Goal: Task Accomplishment & Management: Manage account settings

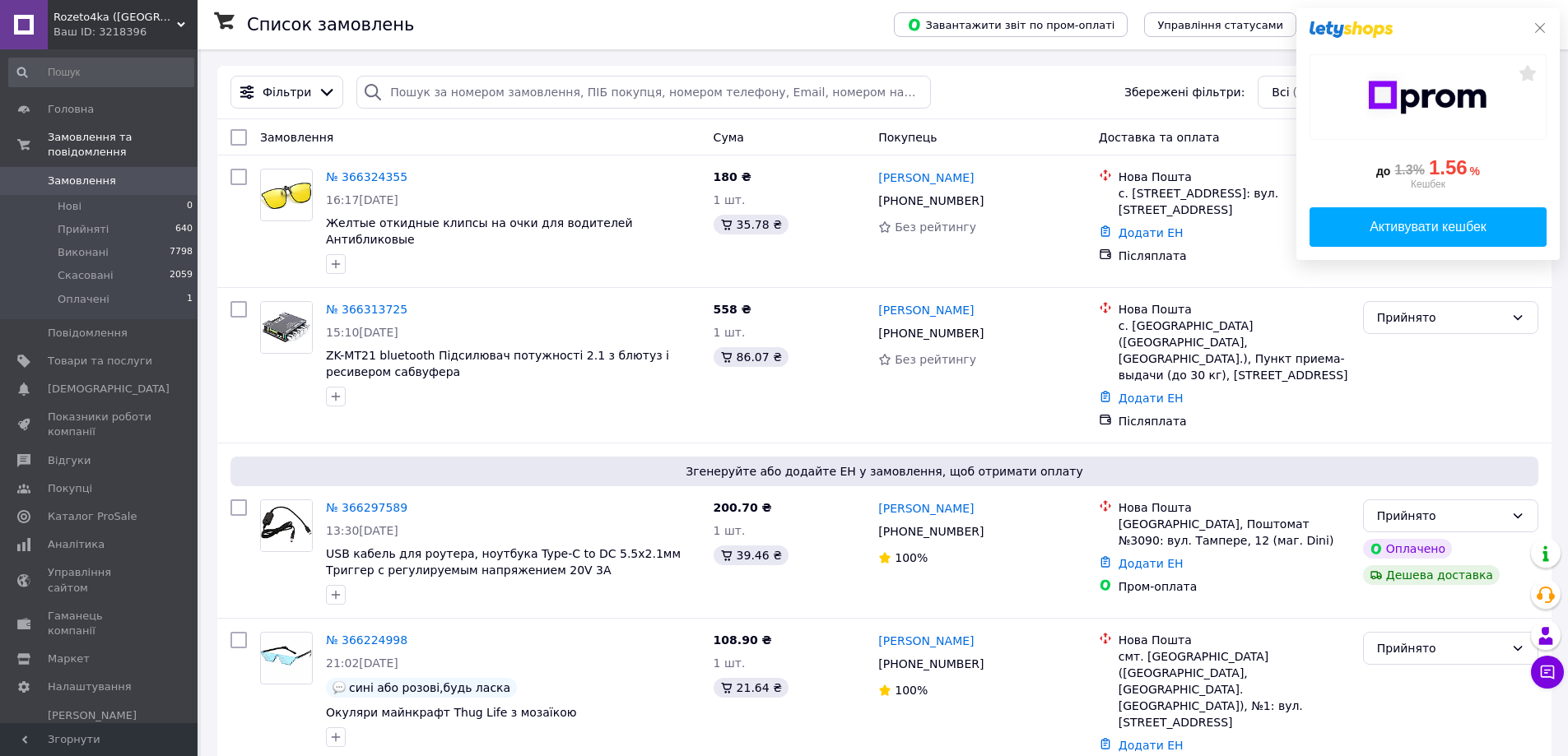
click at [1540, 29] on icon at bounding box center [1539, 28] width 13 height 13
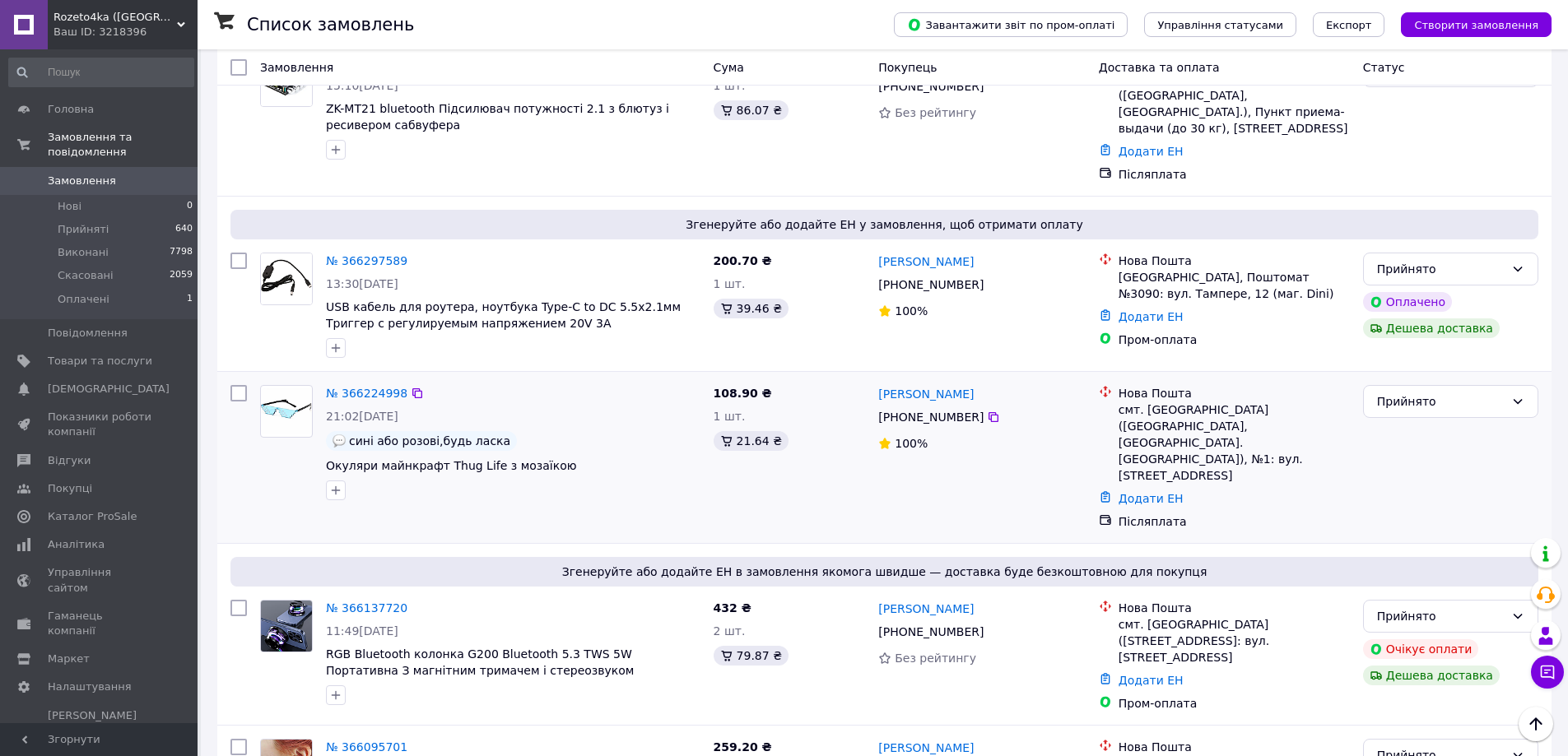
scroll to position [164, 0]
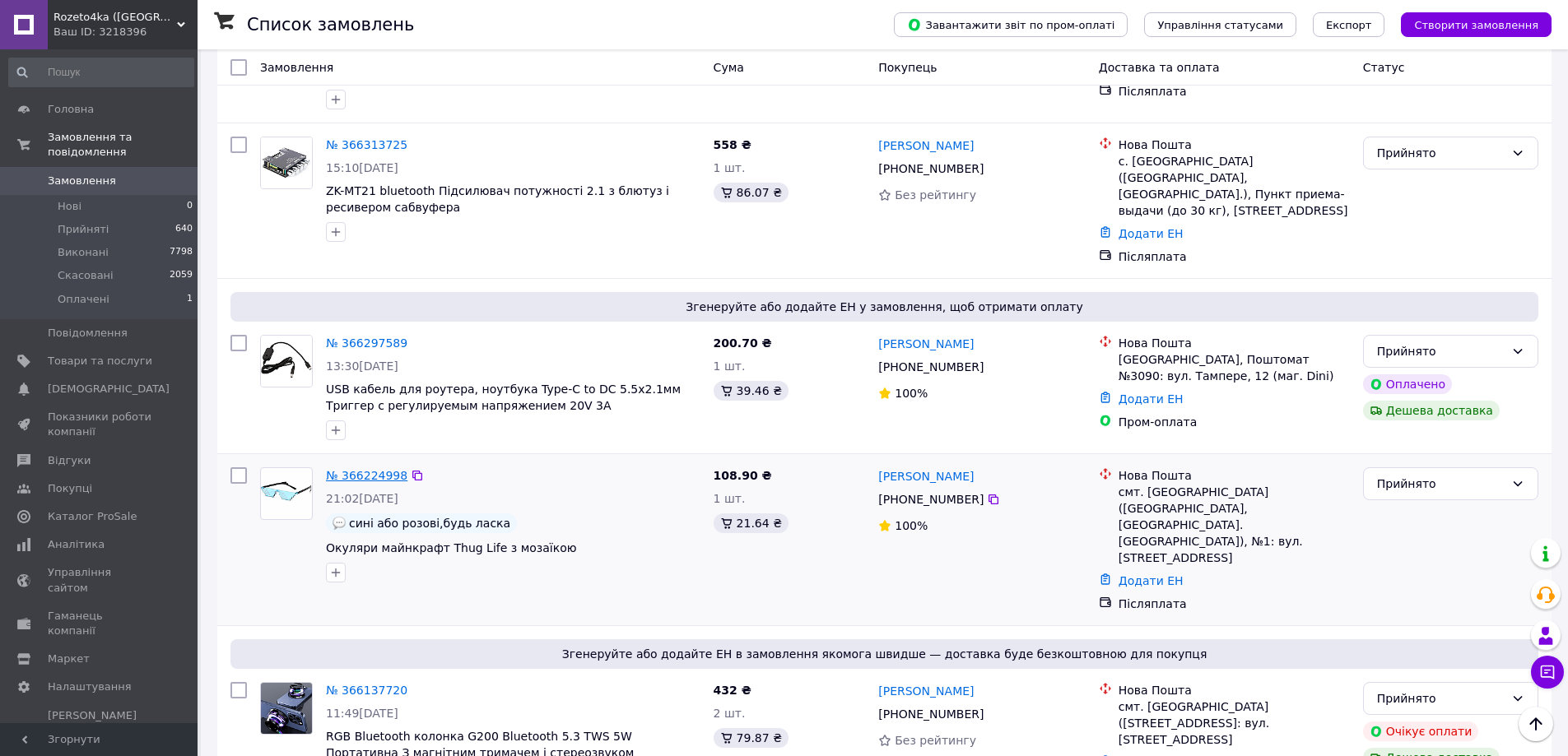
click at [372, 469] on link "№ 366224998" at bounding box center [367, 475] width 81 height 13
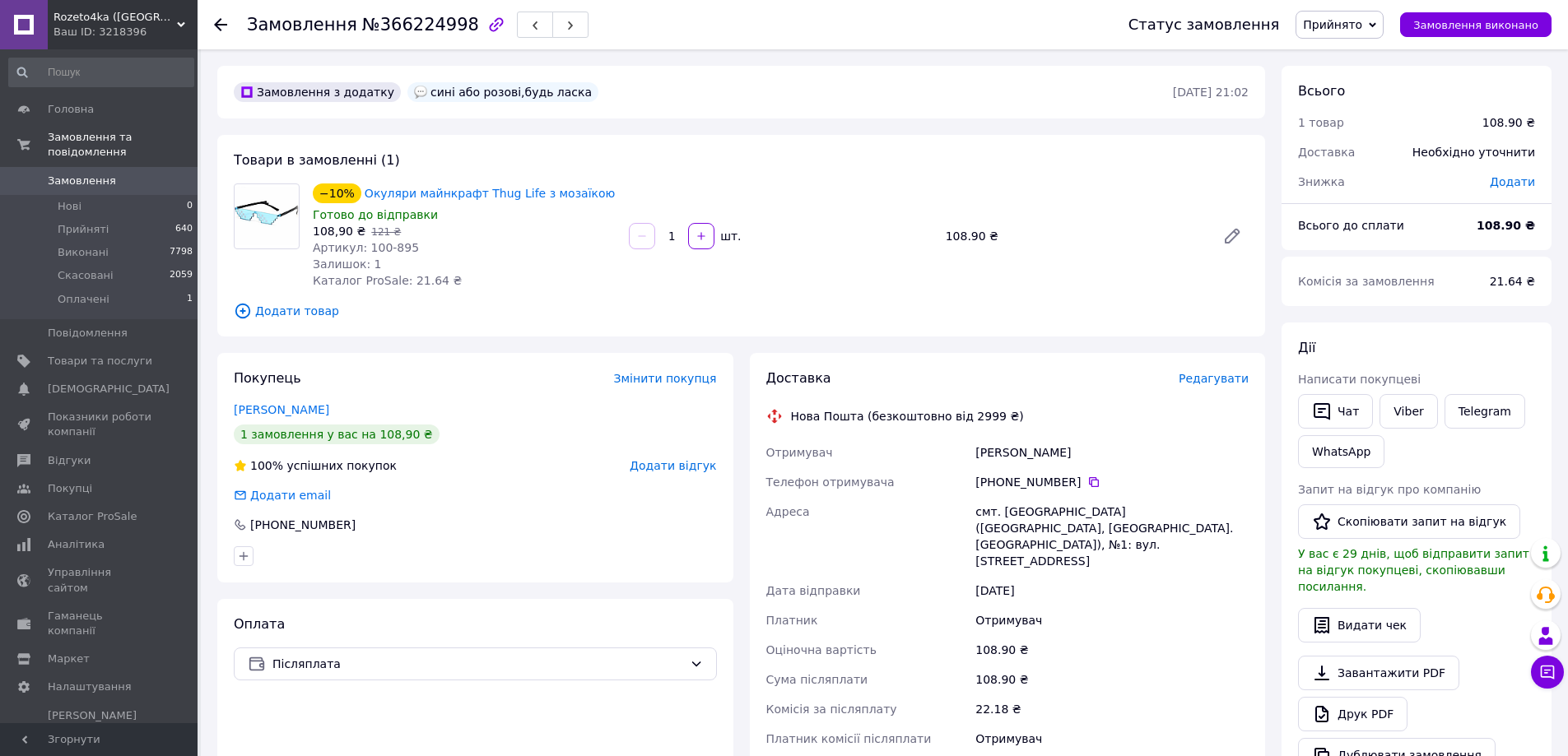
click at [1216, 381] on span "Редагувати" at bounding box center [1214, 378] width 70 height 13
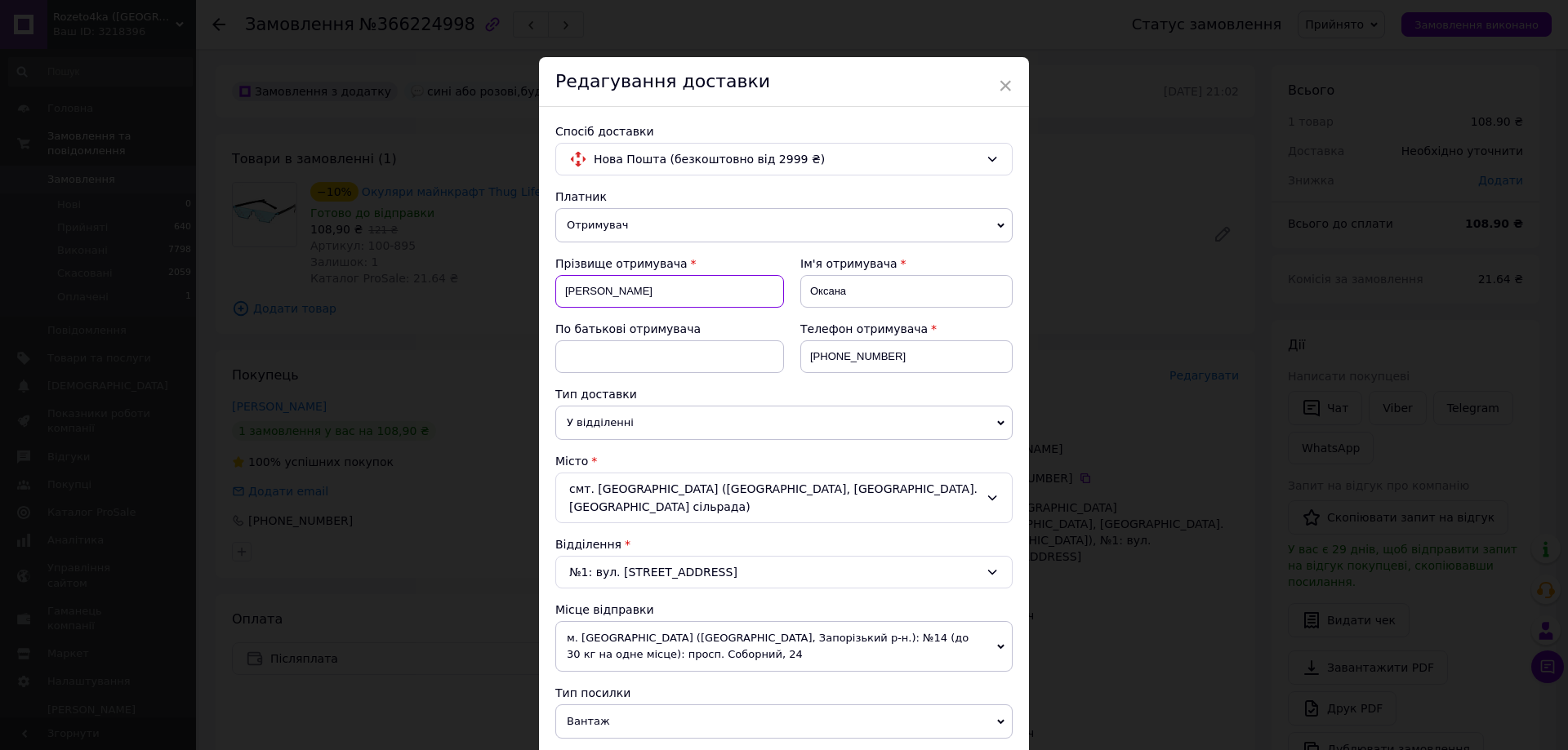
click at [571, 293] on input "[PERSON_NAME]" at bounding box center [670, 291] width 229 height 33
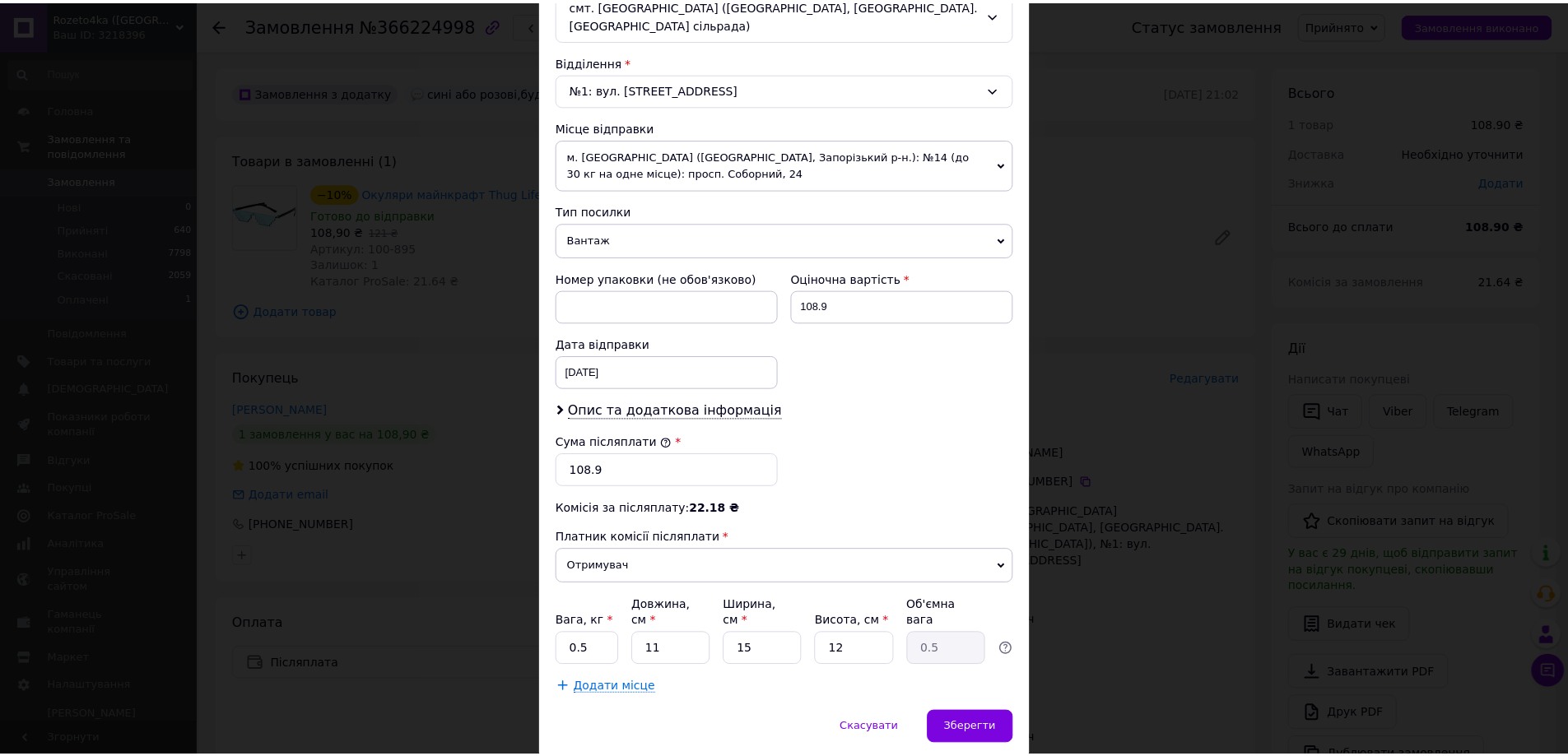
scroll to position [493, 0]
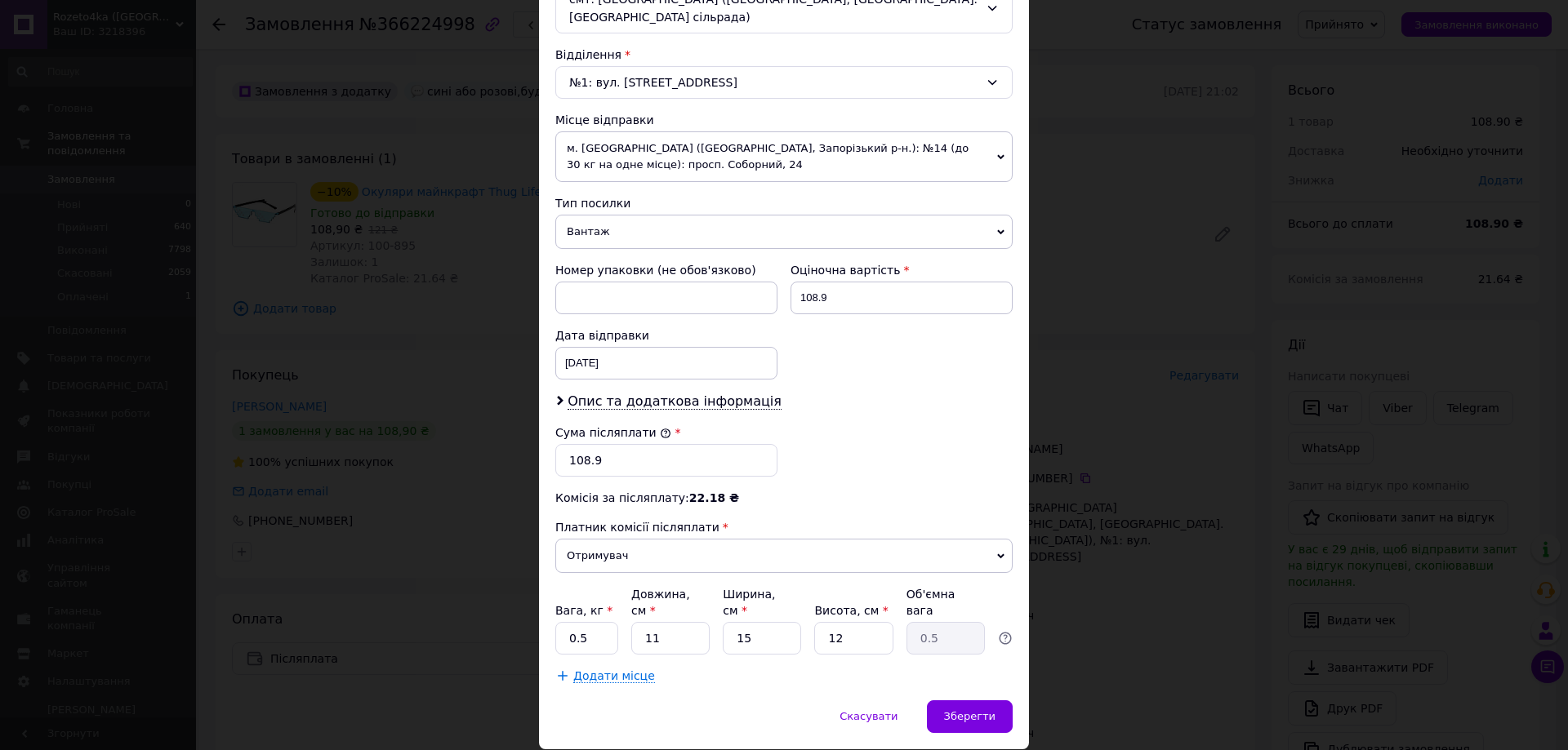
type input "Ляш"
click at [613, 622] on input "0.5" at bounding box center [586, 638] width 63 height 33
type input "0.2"
drag, startPoint x: 672, startPoint y: 612, endPoint x: 638, endPoint y: 623, distance: 35.7
click at [638, 623] on div "Платник Отримувач Відправник Прізвище отримувача [PERSON_NAME] отримувача [PERS…" at bounding box center [784, 191] width 458 height 985
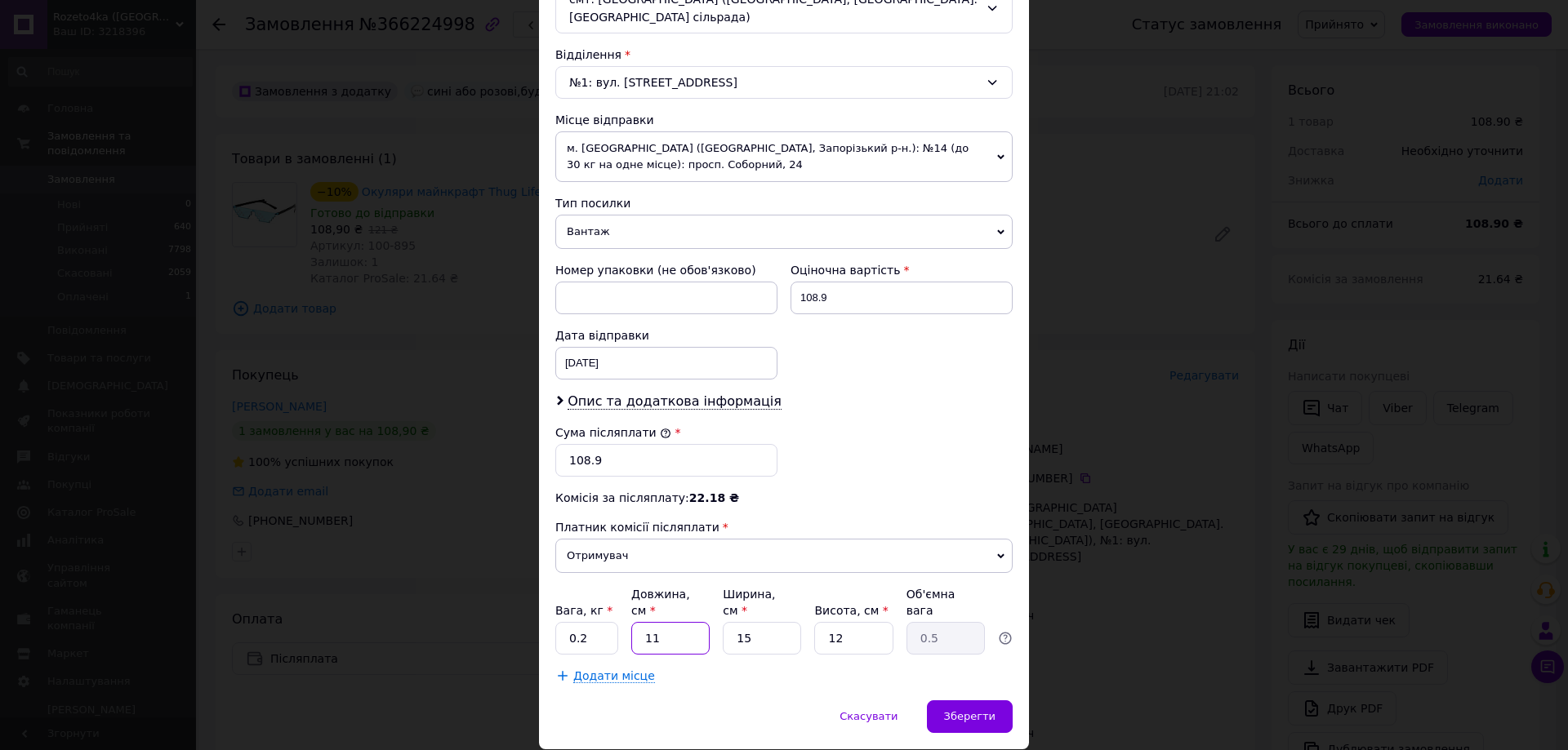
type input "1"
type input "0.1"
type input "10"
type input "0.45"
type input "10"
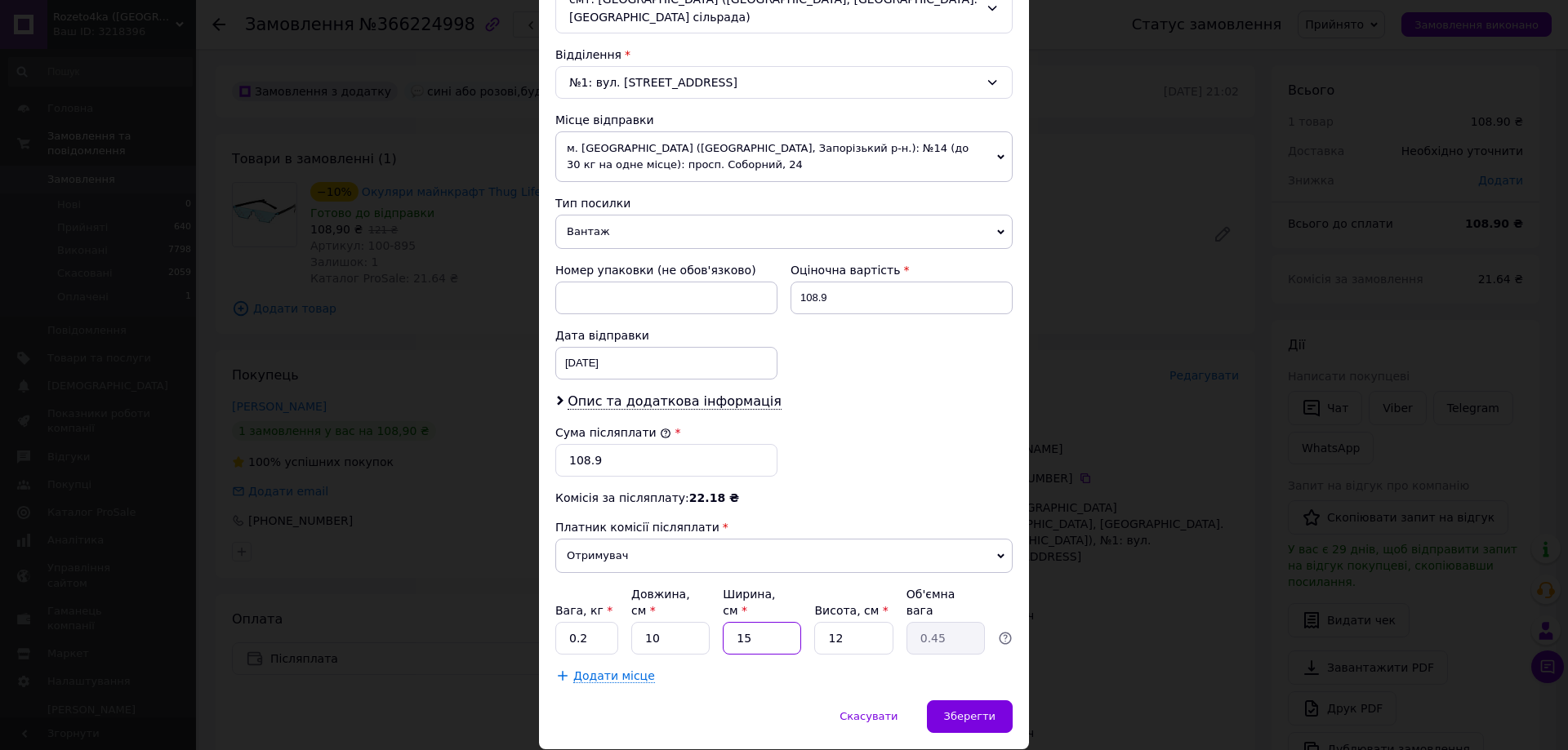
drag, startPoint x: 772, startPoint y: 599, endPoint x: 724, endPoint y: 623, distance: 53.7
click at [724, 623] on div "Платник Отримувач Відправник Прізвище отримувача [PERSON_NAME] отримувача [PERS…" at bounding box center [784, 191] width 458 height 985
type input "1"
type input "0.1"
type input "10"
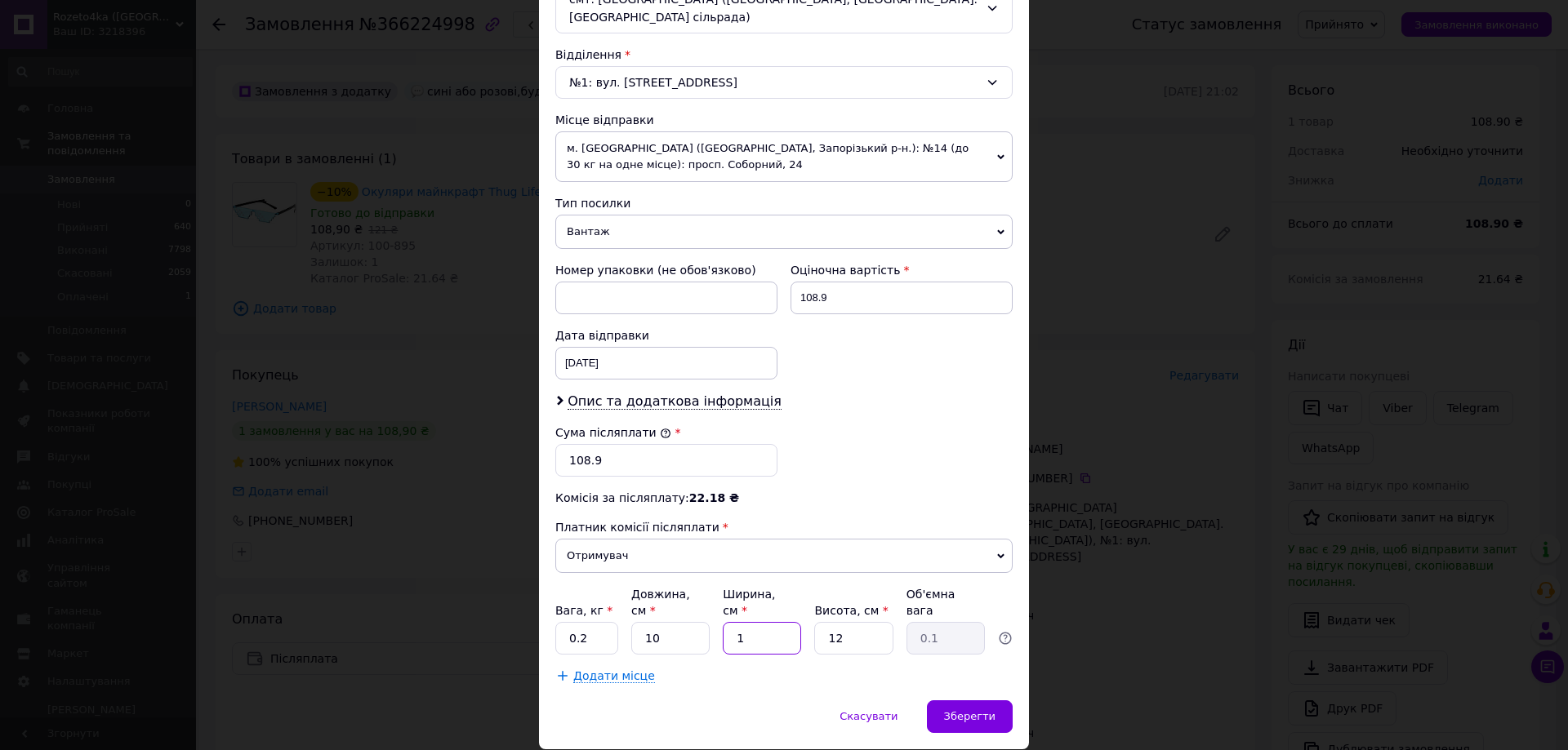
type input "0.3"
type input "10"
drag, startPoint x: 850, startPoint y: 606, endPoint x: 791, endPoint y: 634, distance: 65.3
click at [788, 632] on div "Платник Отримувач Відправник Прізвище отримувача [PERSON_NAME] отримувача [PERS…" at bounding box center [784, 191] width 458 height 985
type input "1"
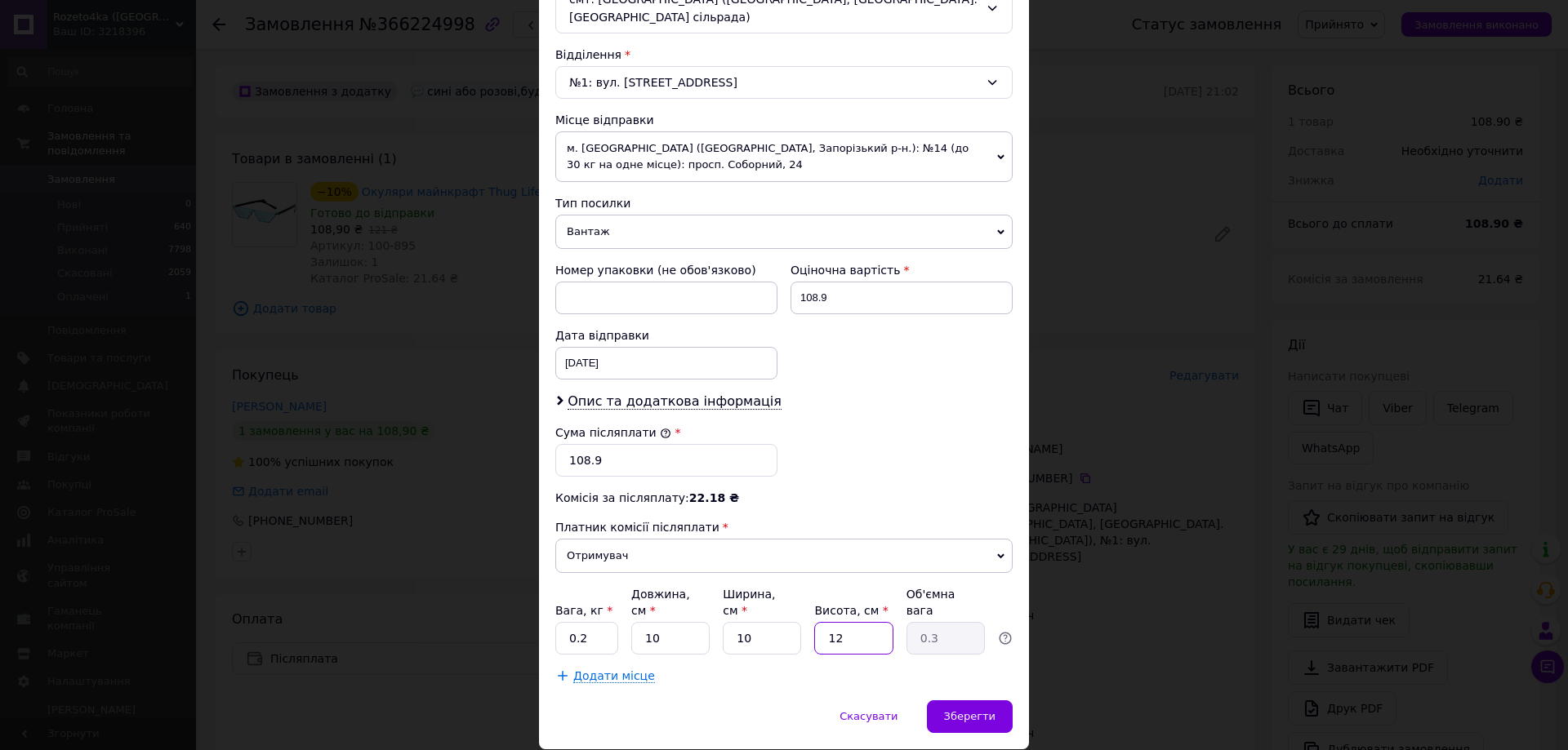
type input "0.1"
type input "10"
type input "0.25"
type input "10"
click at [959, 710] on span "Зберегти" at bounding box center [969, 716] width 51 height 12
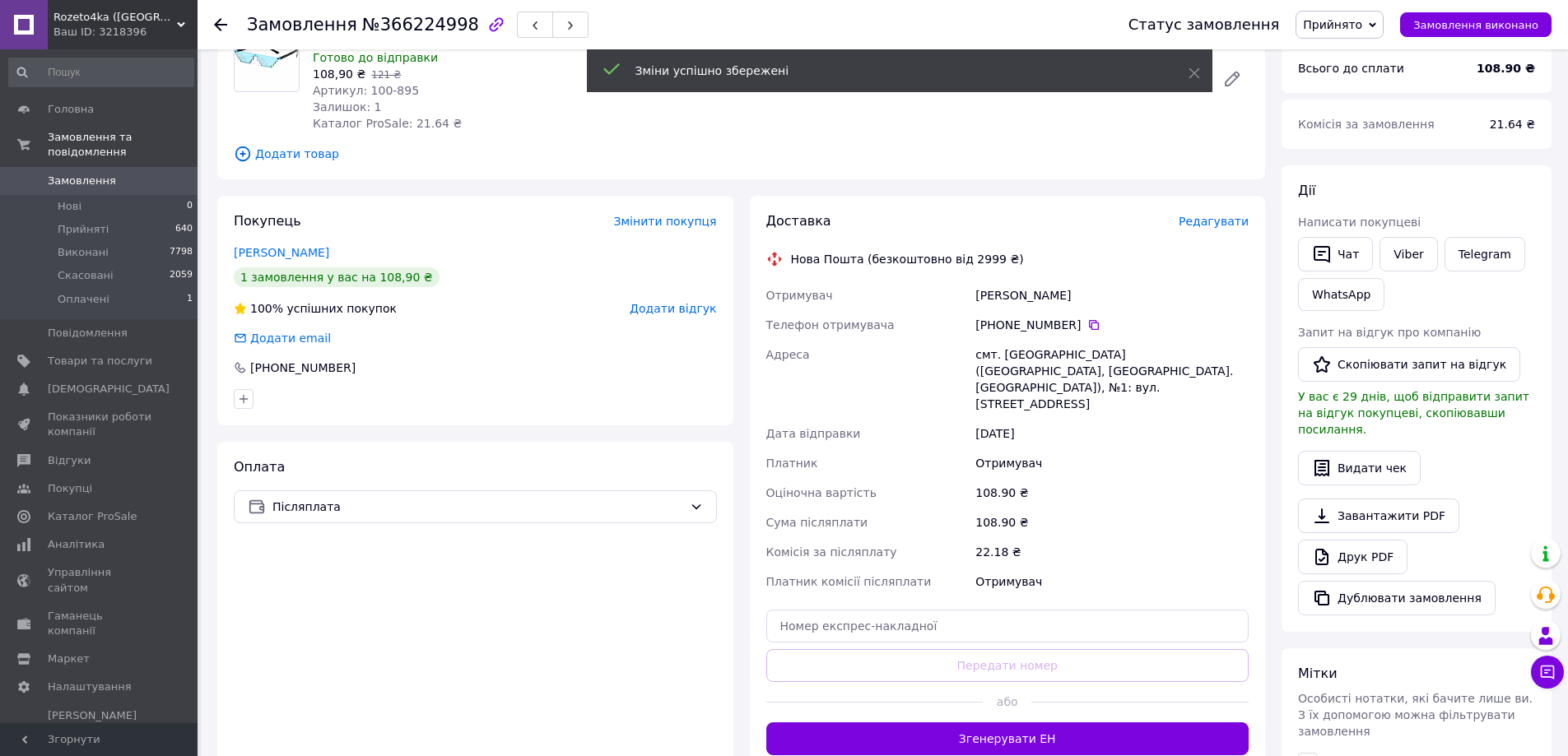
scroll to position [329, 0]
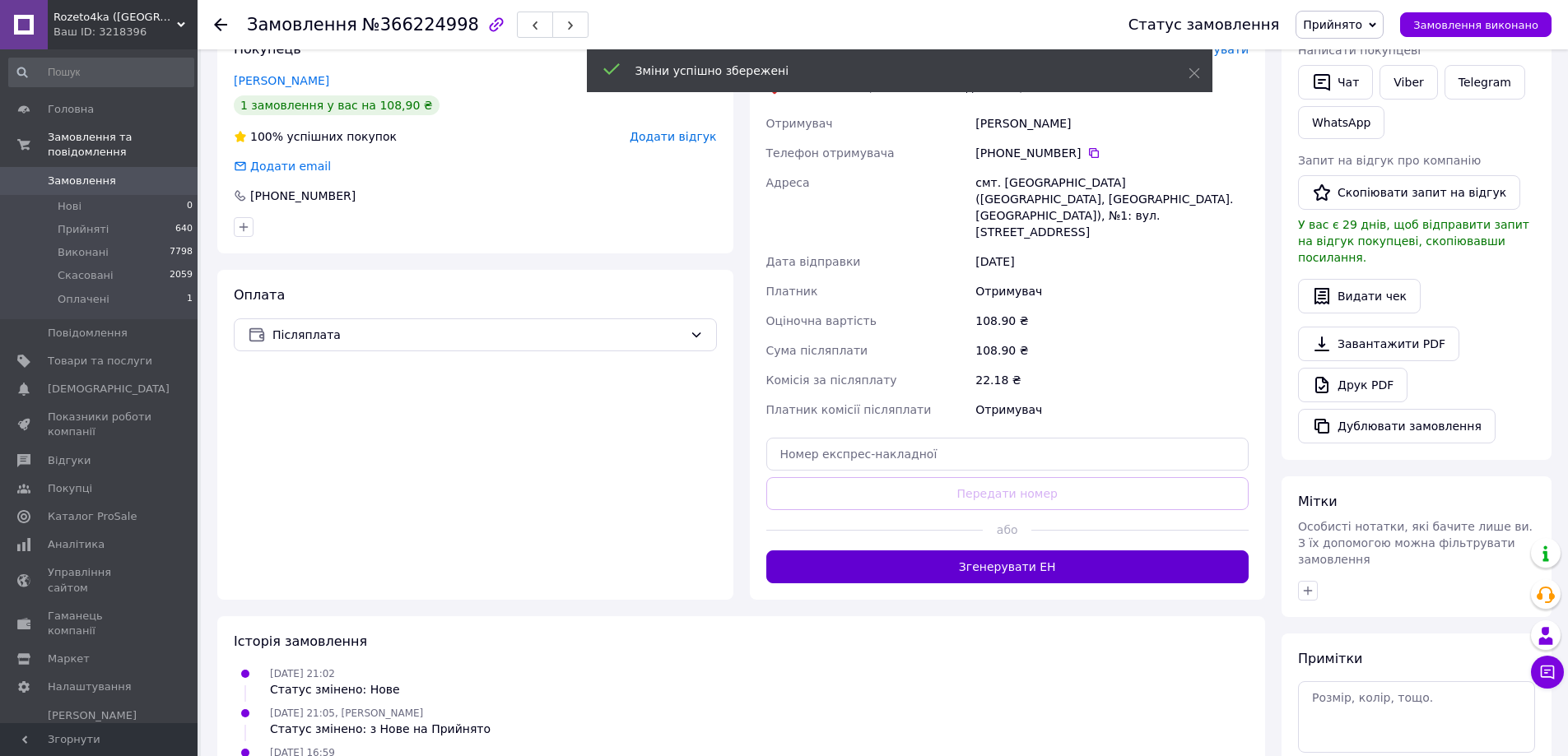
click at [1020, 550] on button "Згенерувати ЕН" at bounding box center [1007, 567] width 483 height 33
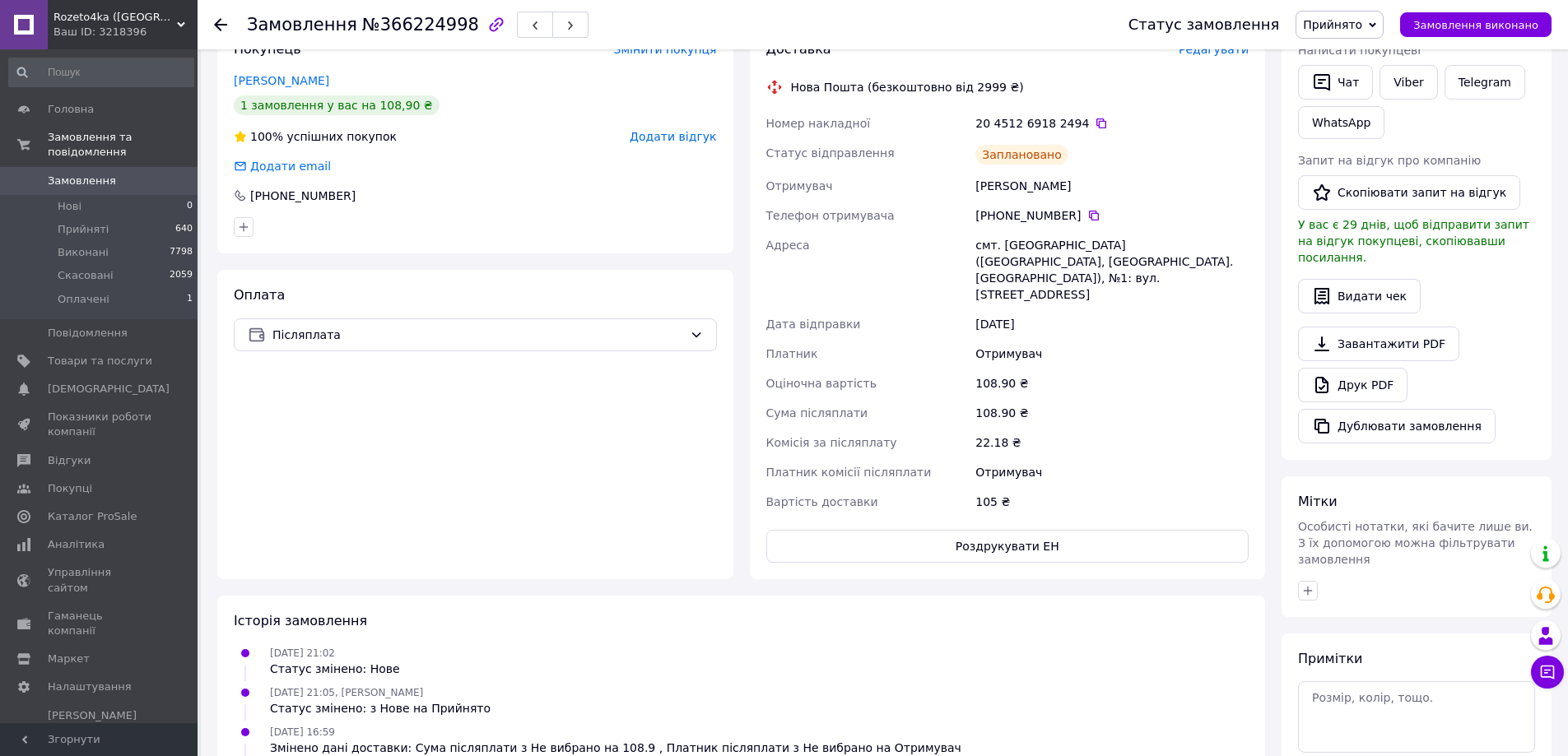
click at [56, 173] on span "Замовлення" at bounding box center [81, 181] width 68 height 15
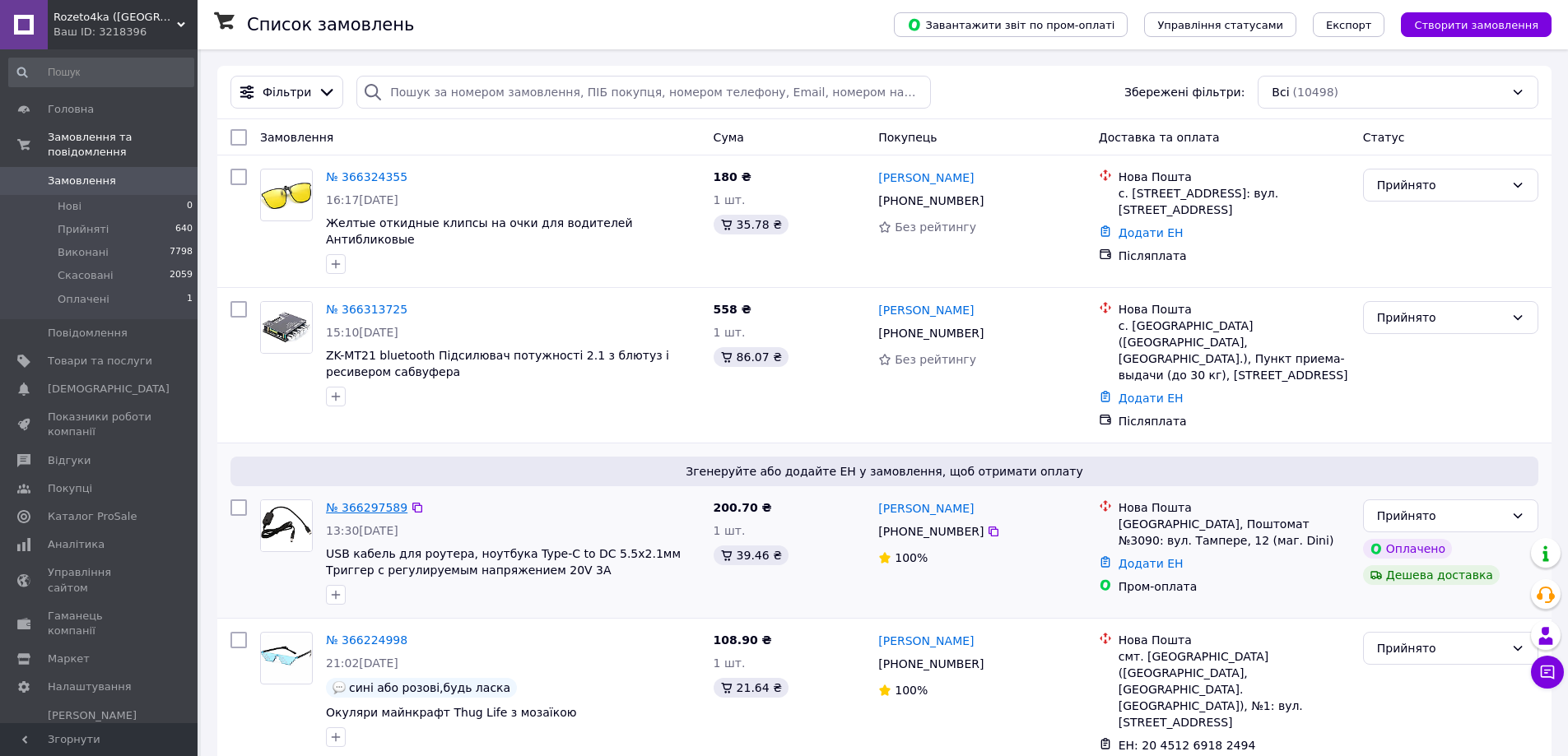
click at [349, 501] on link "№ 366297589" at bounding box center [367, 508] width 81 height 13
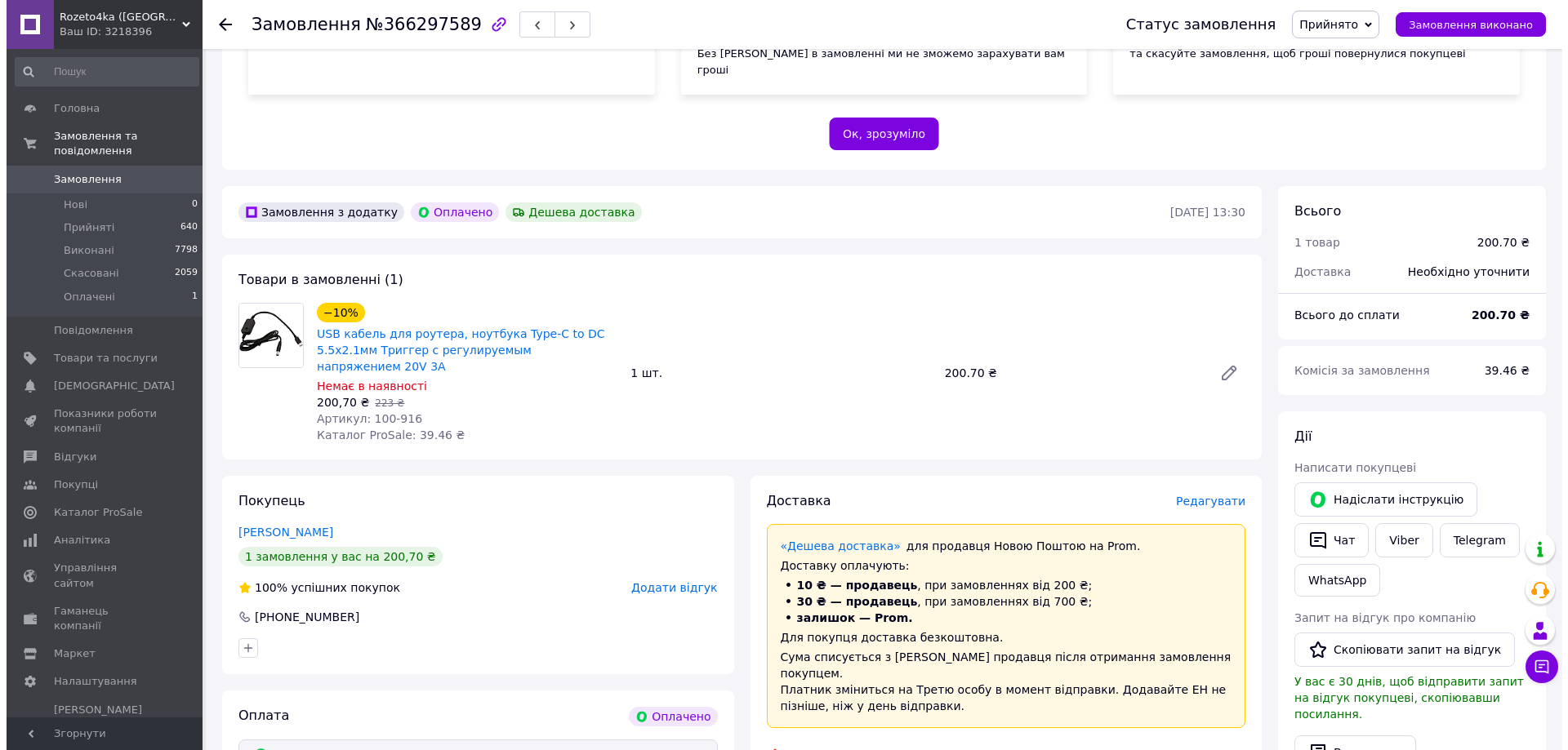
scroll to position [408, 0]
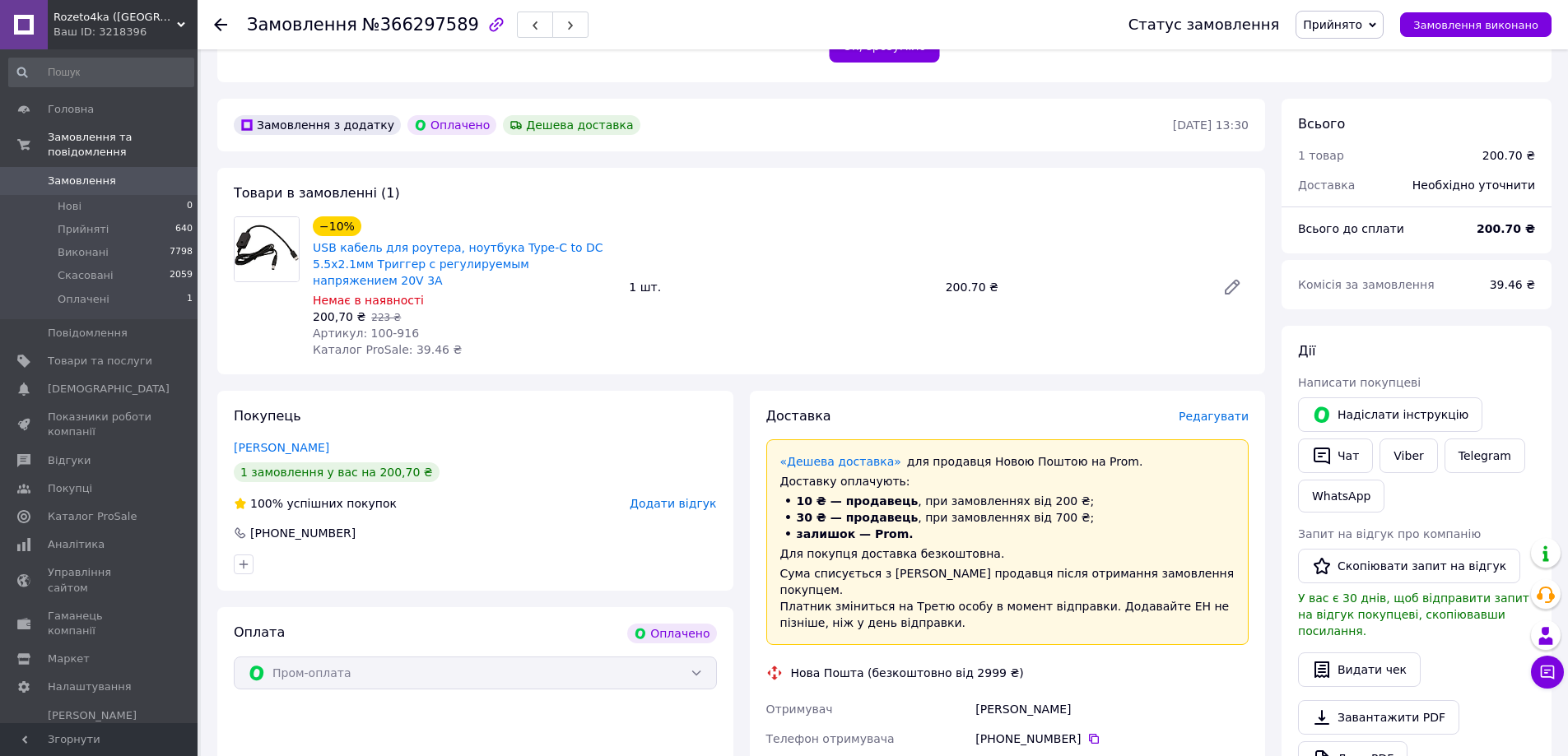
click at [1233, 410] on span "Редагувати" at bounding box center [1214, 416] width 70 height 13
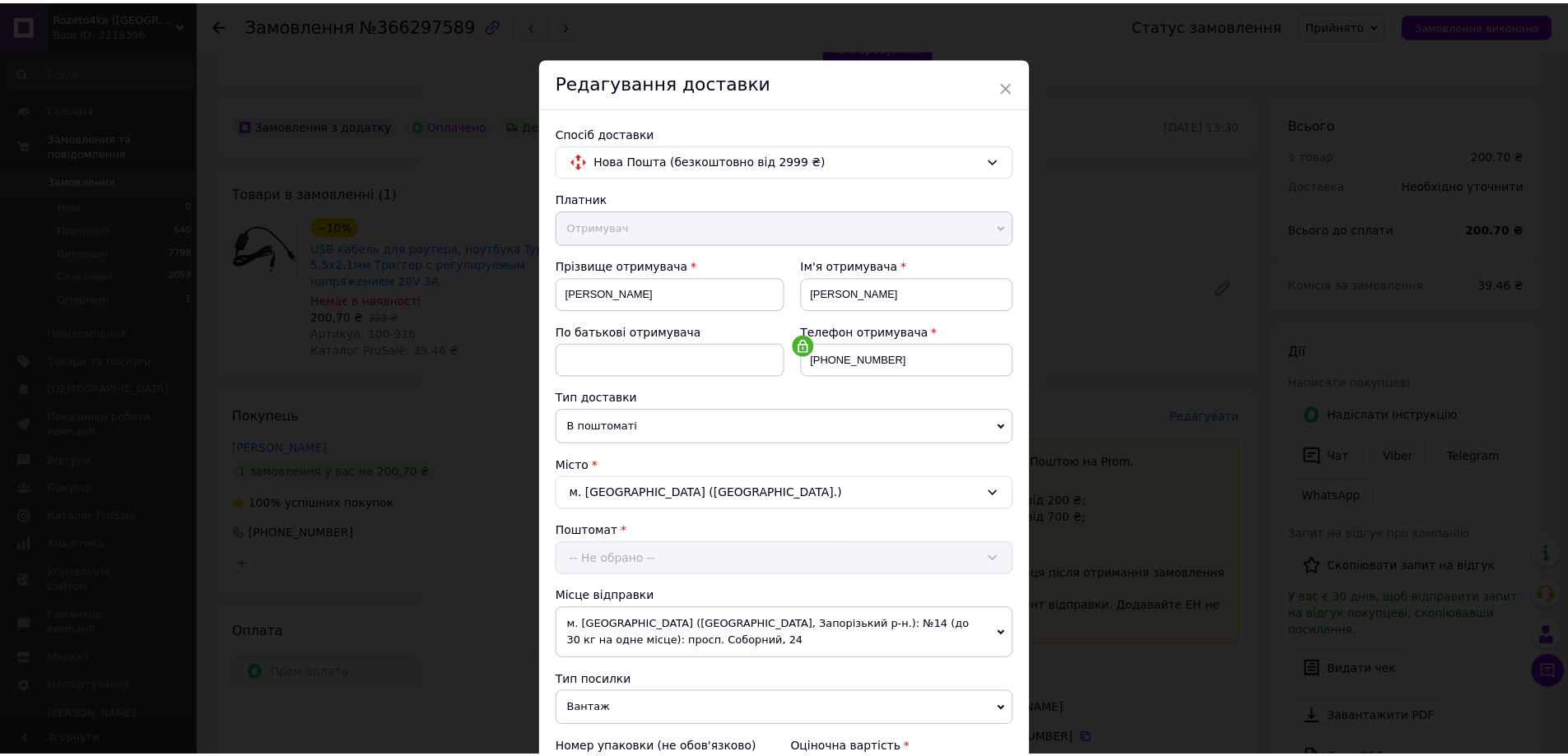
scroll to position [353, 0]
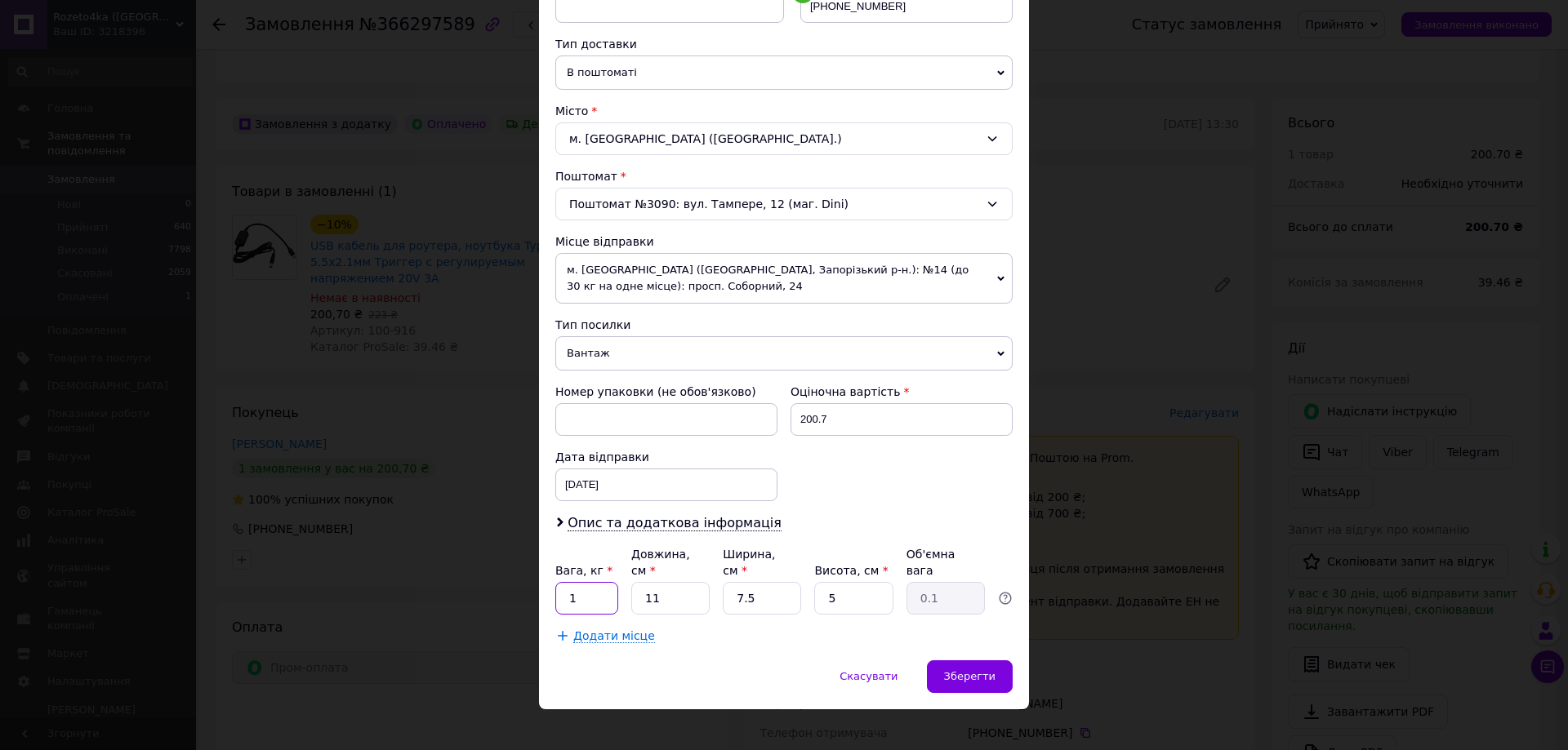
click at [607, 587] on input "1" at bounding box center [586, 598] width 63 height 33
type input "0.2"
drag, startPoint x: 670, startPoint y: 574, endPoint x: 638, endPoint y: 590, distance: 35.8
click at [638, 590] on input "11" at bounding box center [670, 598] width 78 height 33
type input "10"
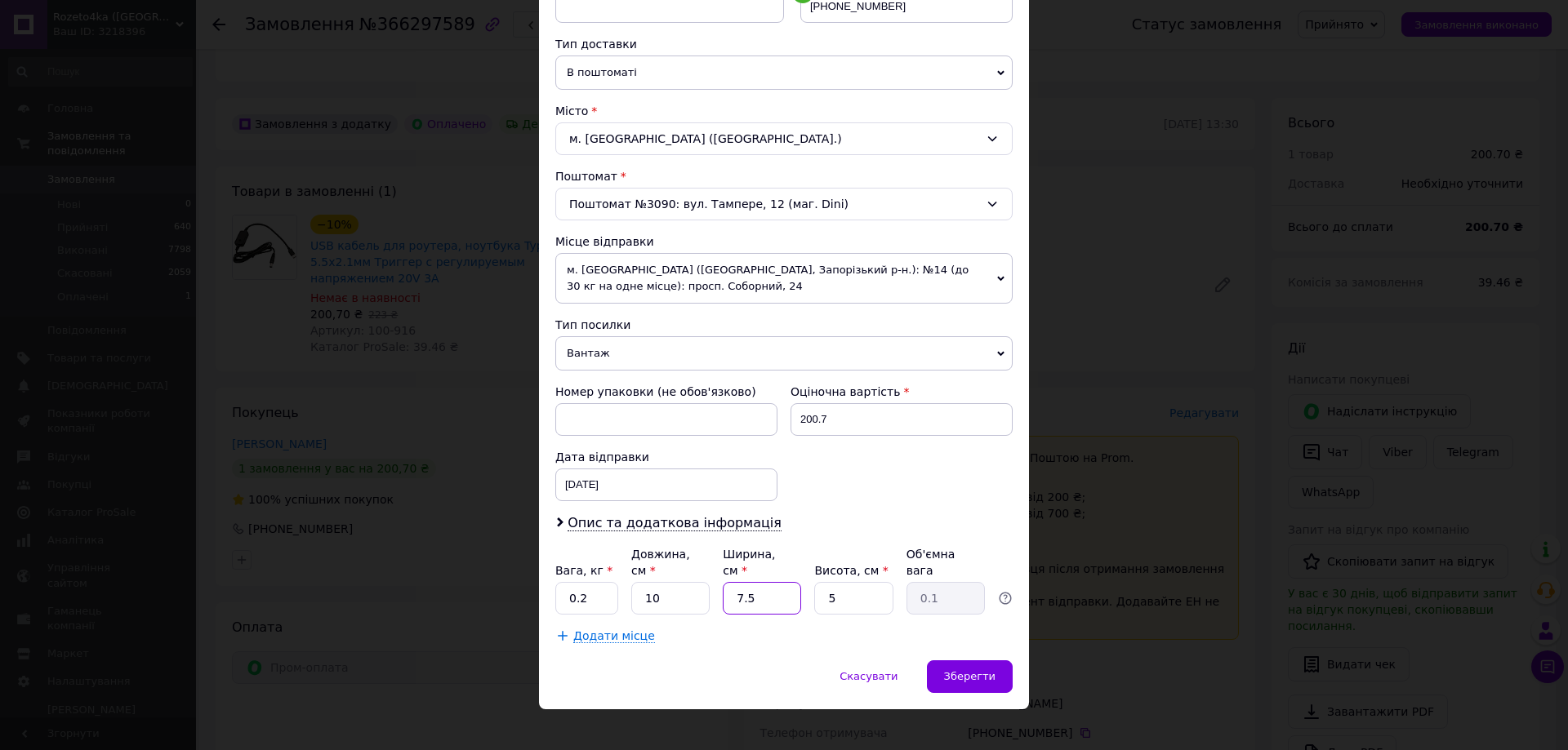
drag, startPoint x: 764, startPoint y: 582, endPoint x: 700, endPoint y: 613, distance: 71.1
click at [708, 611] on div "Платник Отримувач Відправник Прізвище отримувача [PERSON_NAME] Ім'я отримувача …" at bounding box center [784, 241] width 458 height 806
type input "10"
type input "0.13"
type input "10"
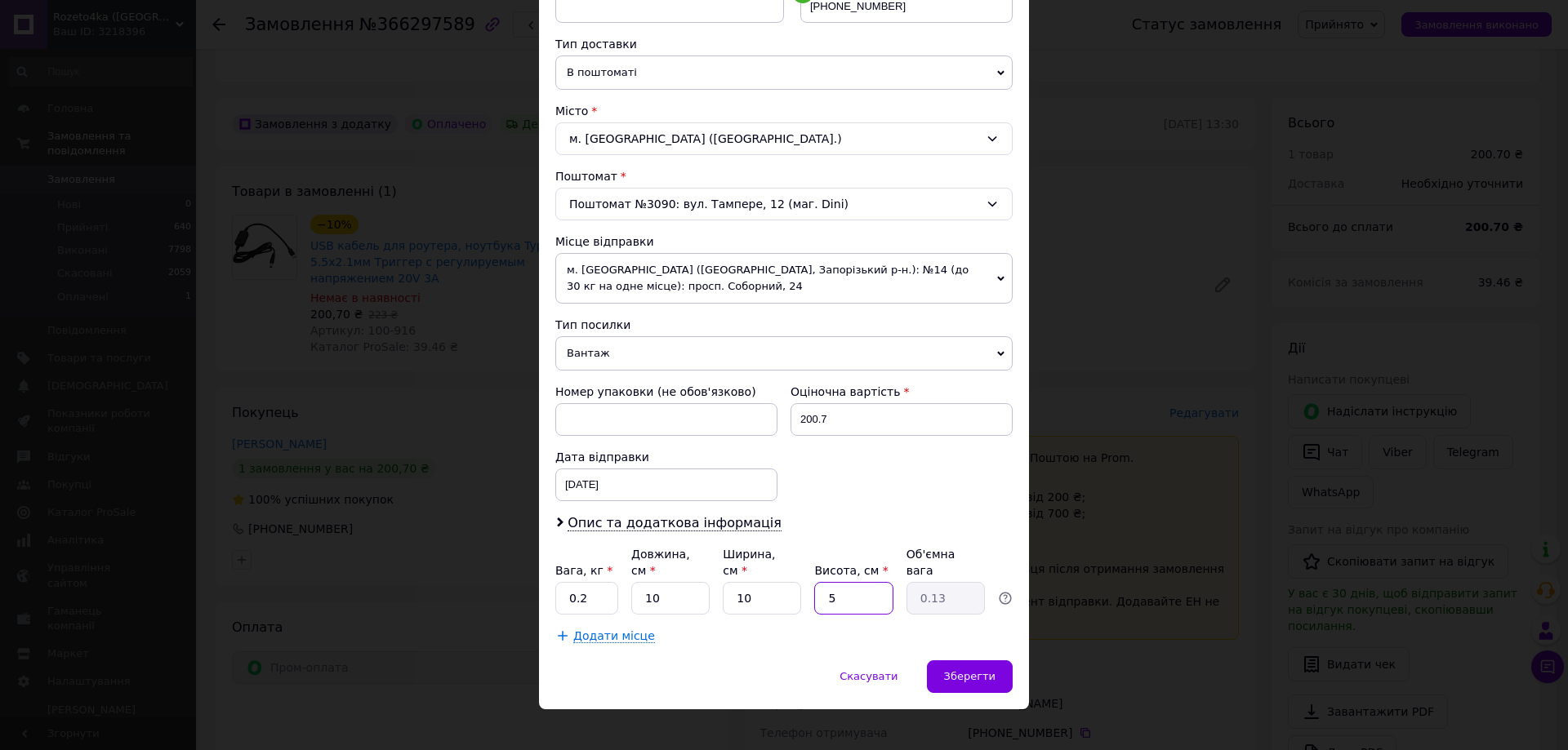
drag, startPoint x: 851, startPoint y: 584, endPoint x: 757, endPoint y: 611, distance: 97.8
click at [757, 611] on div "Платник Отримувач Відправник Прізвище отримувача [PERSON_NAME] Ім'я отримувача …" at bounding box center [784, 241] width 458 height 806
type input "1"
type input "0.1"
type input "10"
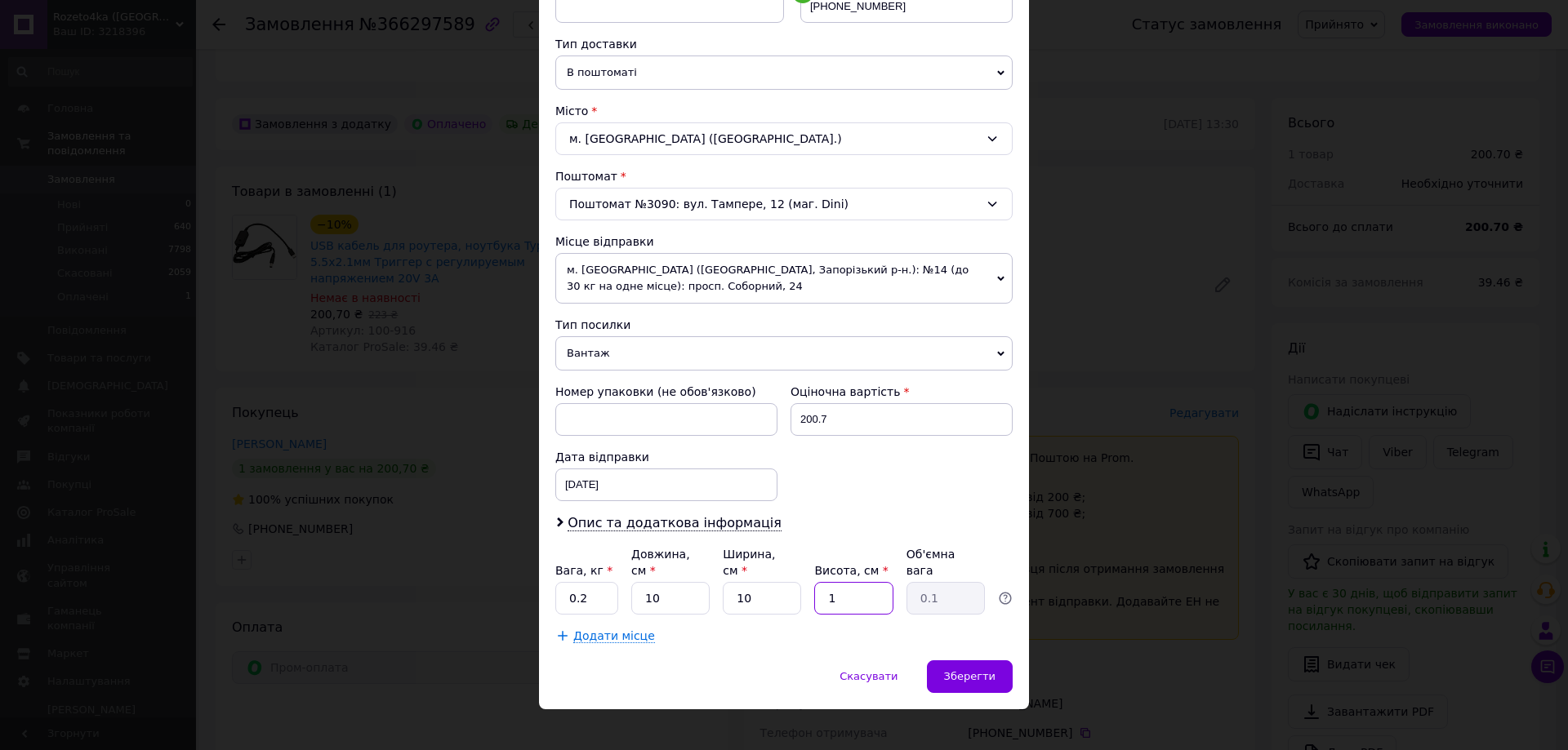
type input "0.25"
type input "10"
click at [985, 660] on div "Зберегти" at bounding box center [969, 676] width 86 height 33
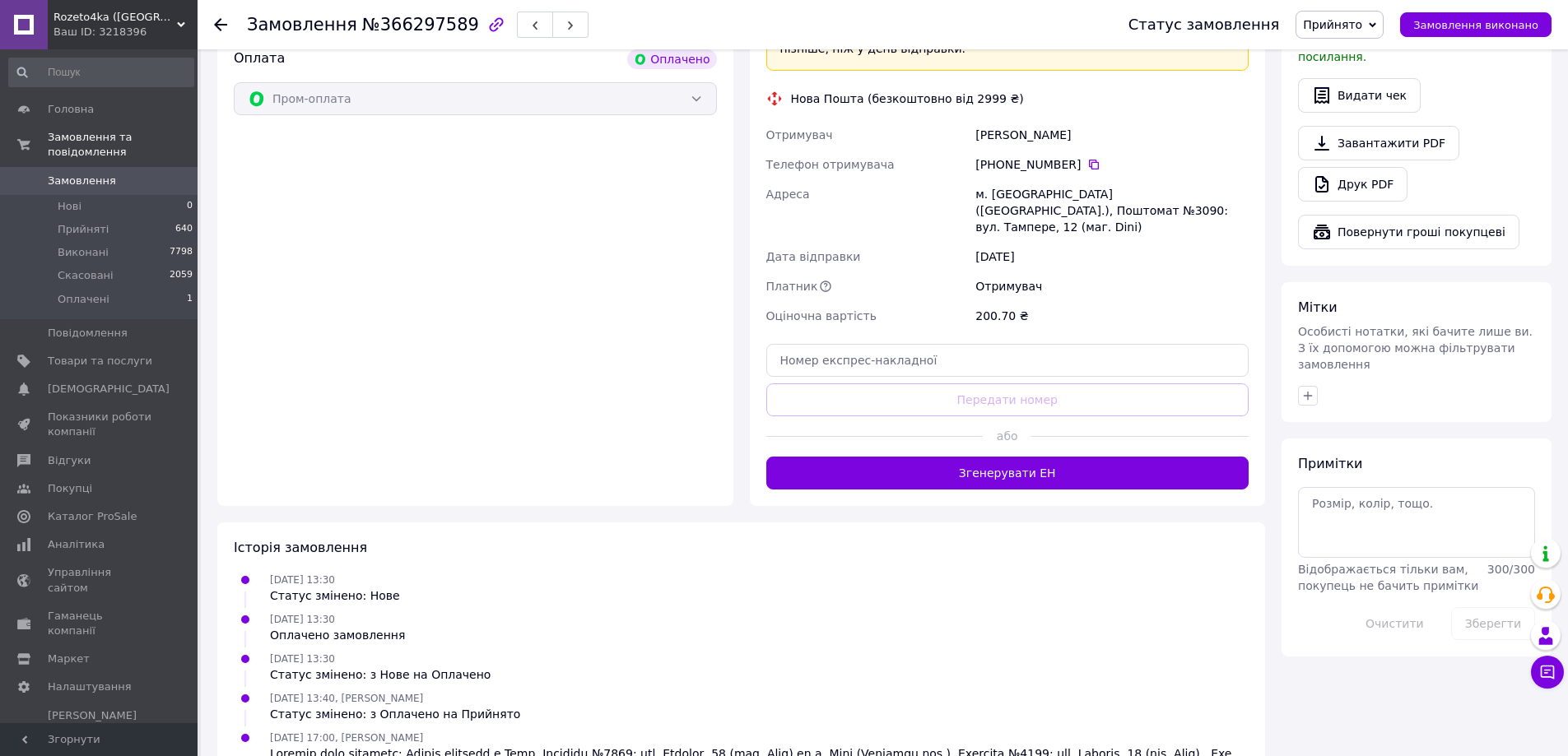
scroll to position [987, 0]
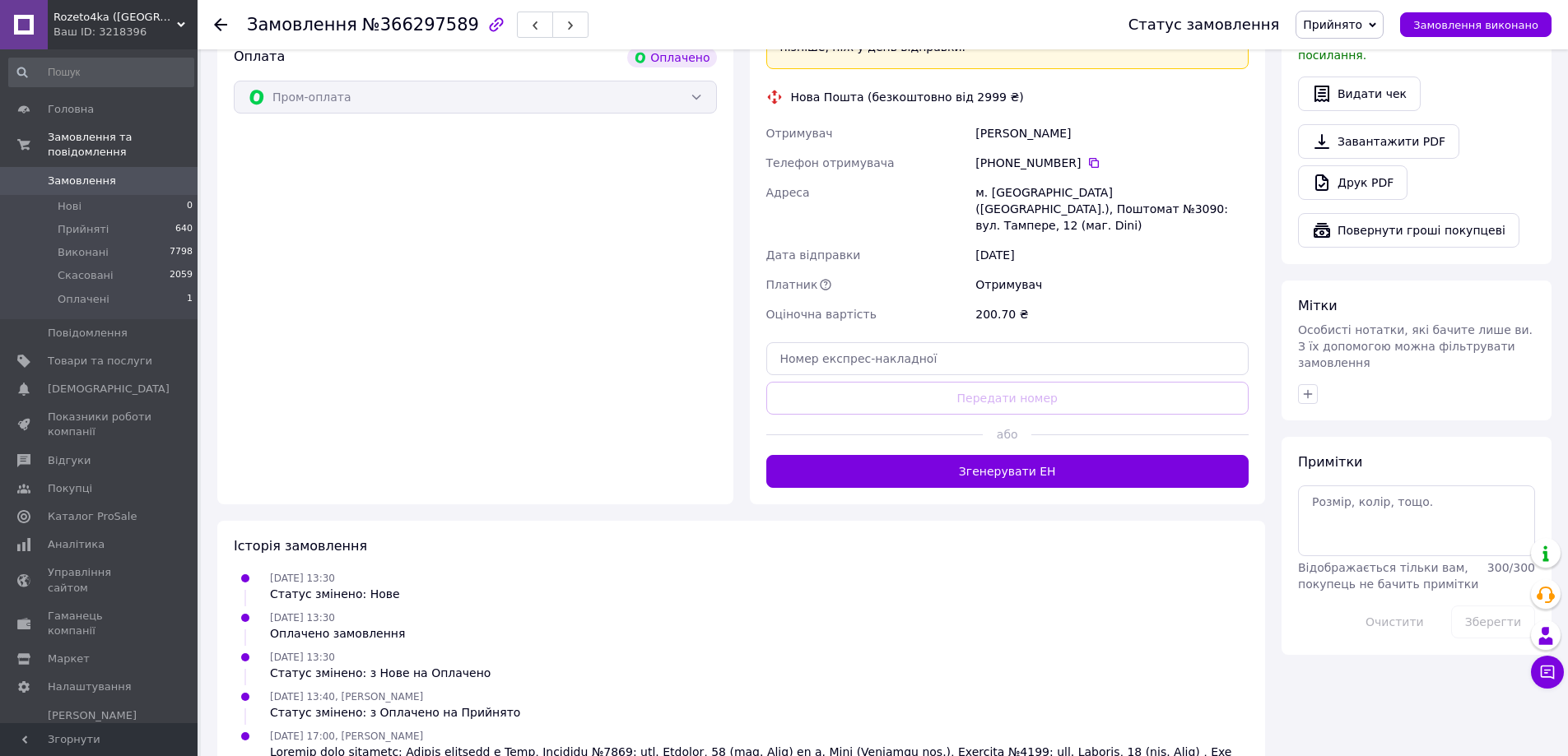
click at [1016, 422] on div "Доставка Редагувати «Дешева доставка»   для продавця [GEOGRAPHIC_DATA] на Prom.…" at bounding box center [1007, 160] width 516 height 690
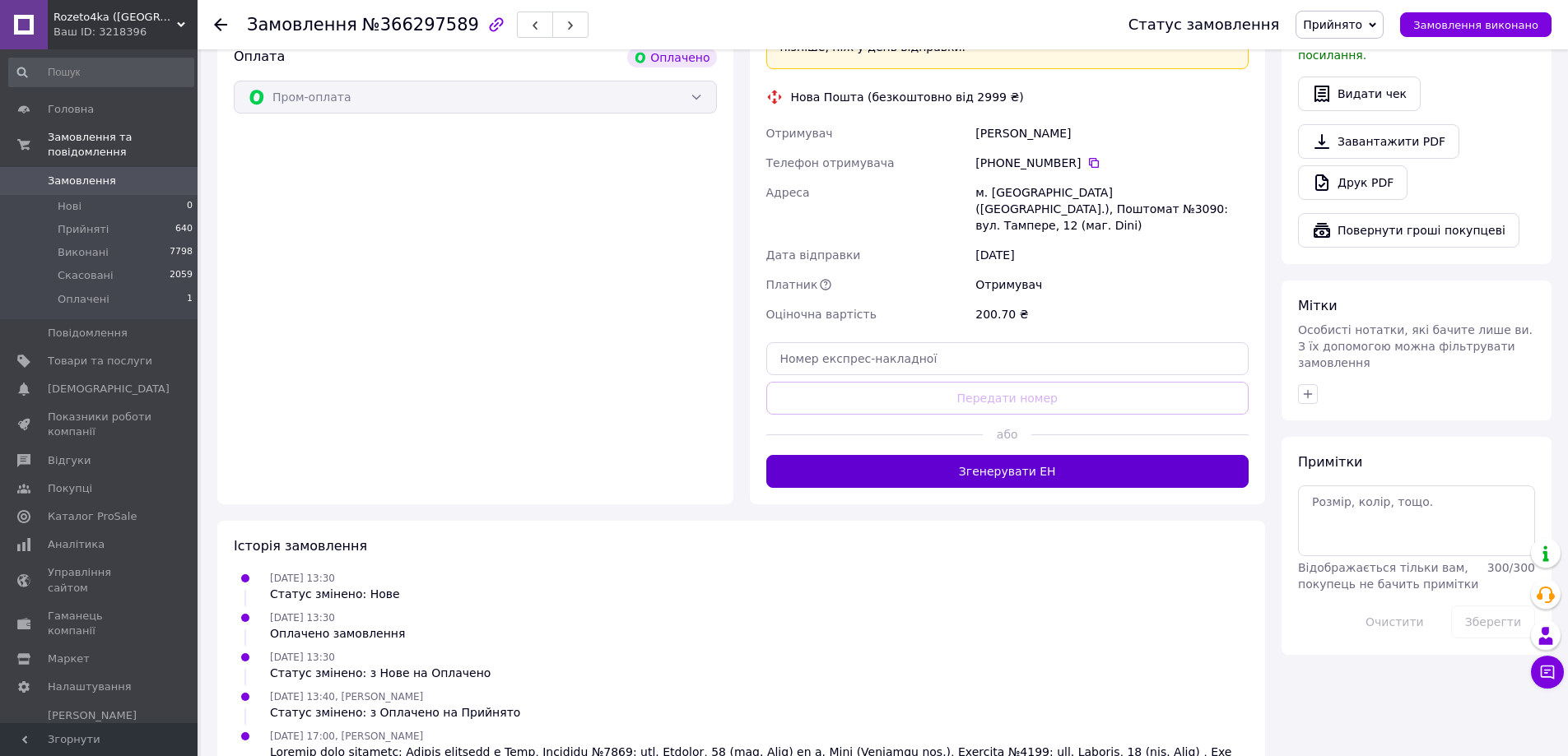
click at [1016, 455] on button "Згенерувати ЕН" at bounding box center [1007, 471] width 483 height 33
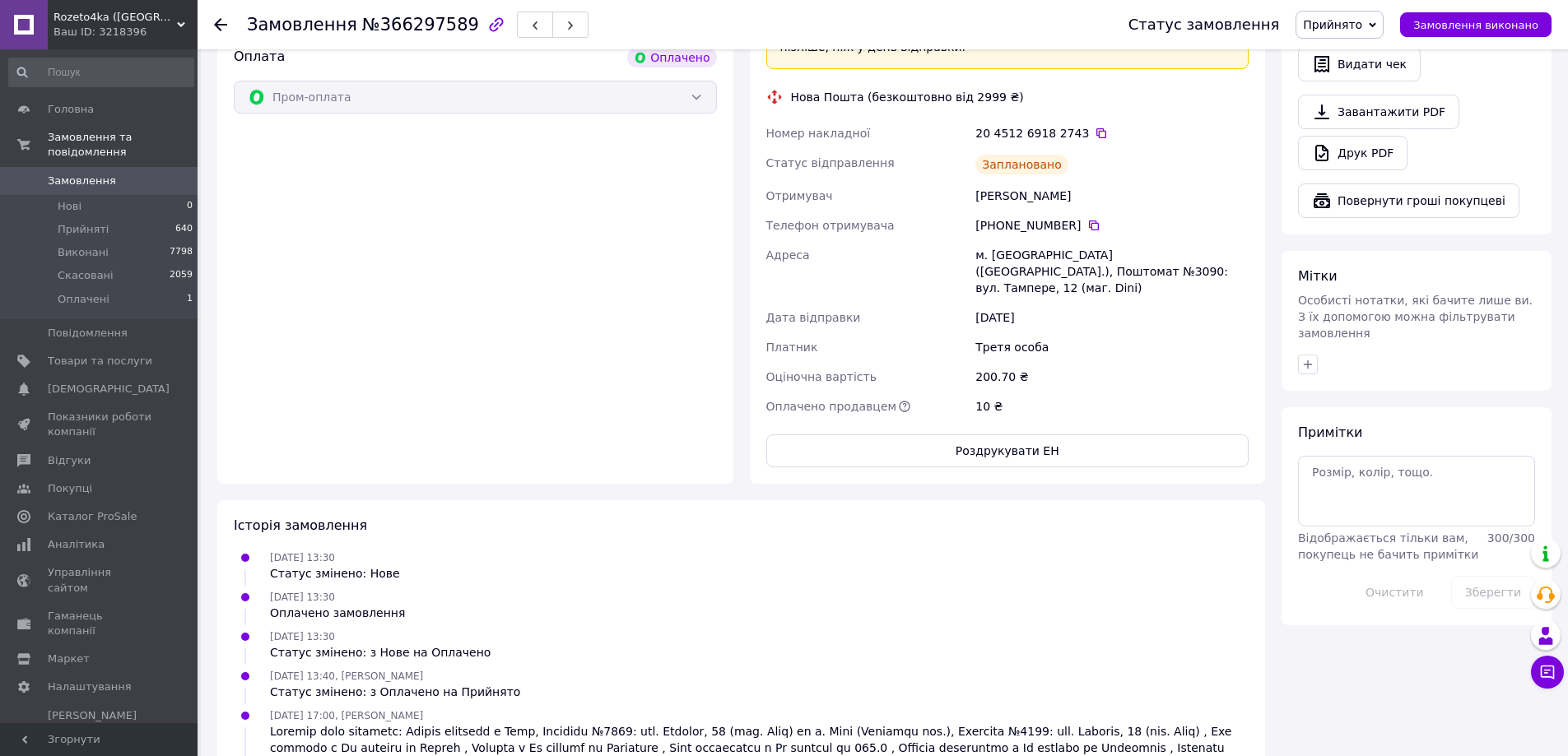
click at [64, 173] on span "Замовлення" at bounding box center [81, 181] width 68 height 15
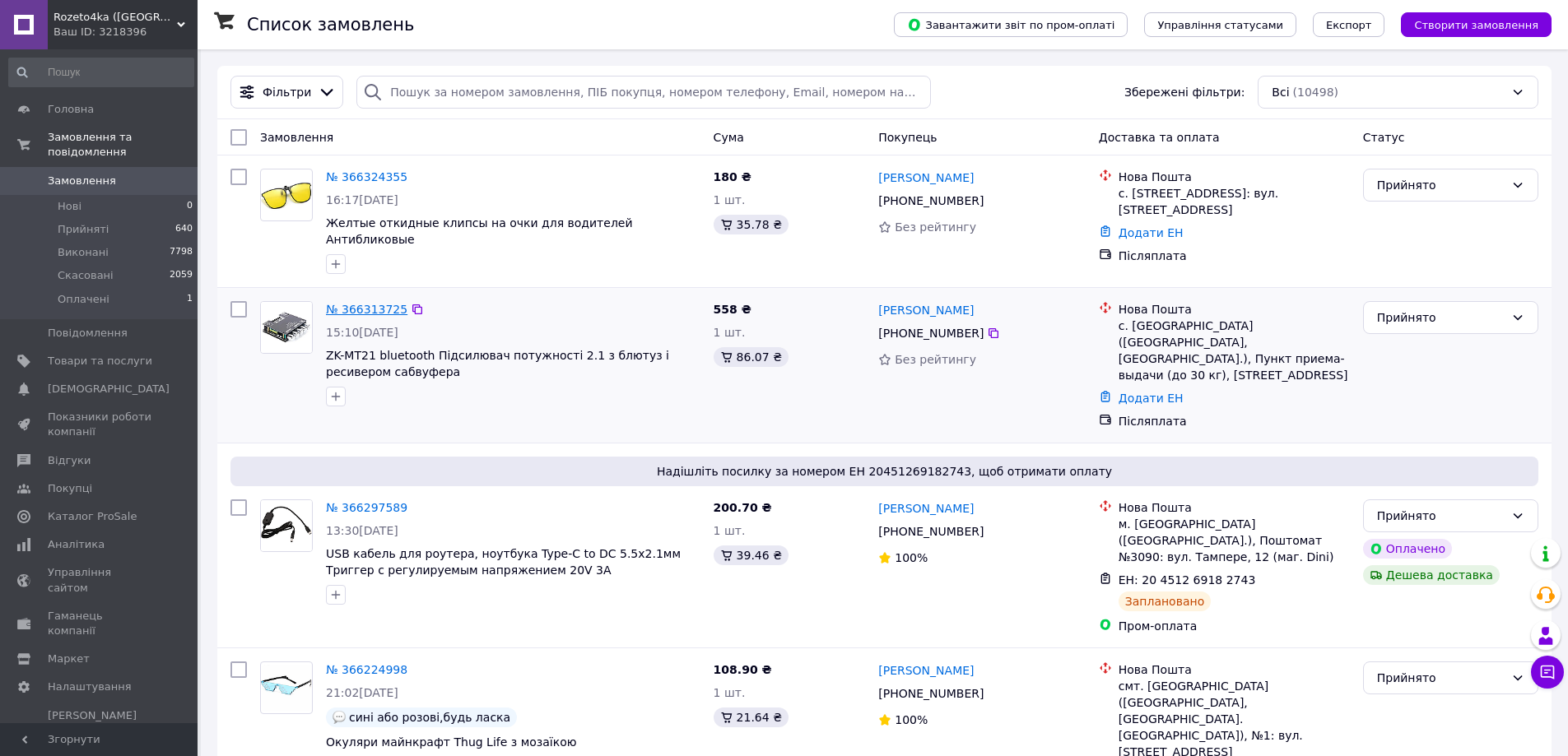
click at [366, 303] on link "№ 366313725" at bounding box center [367, 309] width 81 height 13
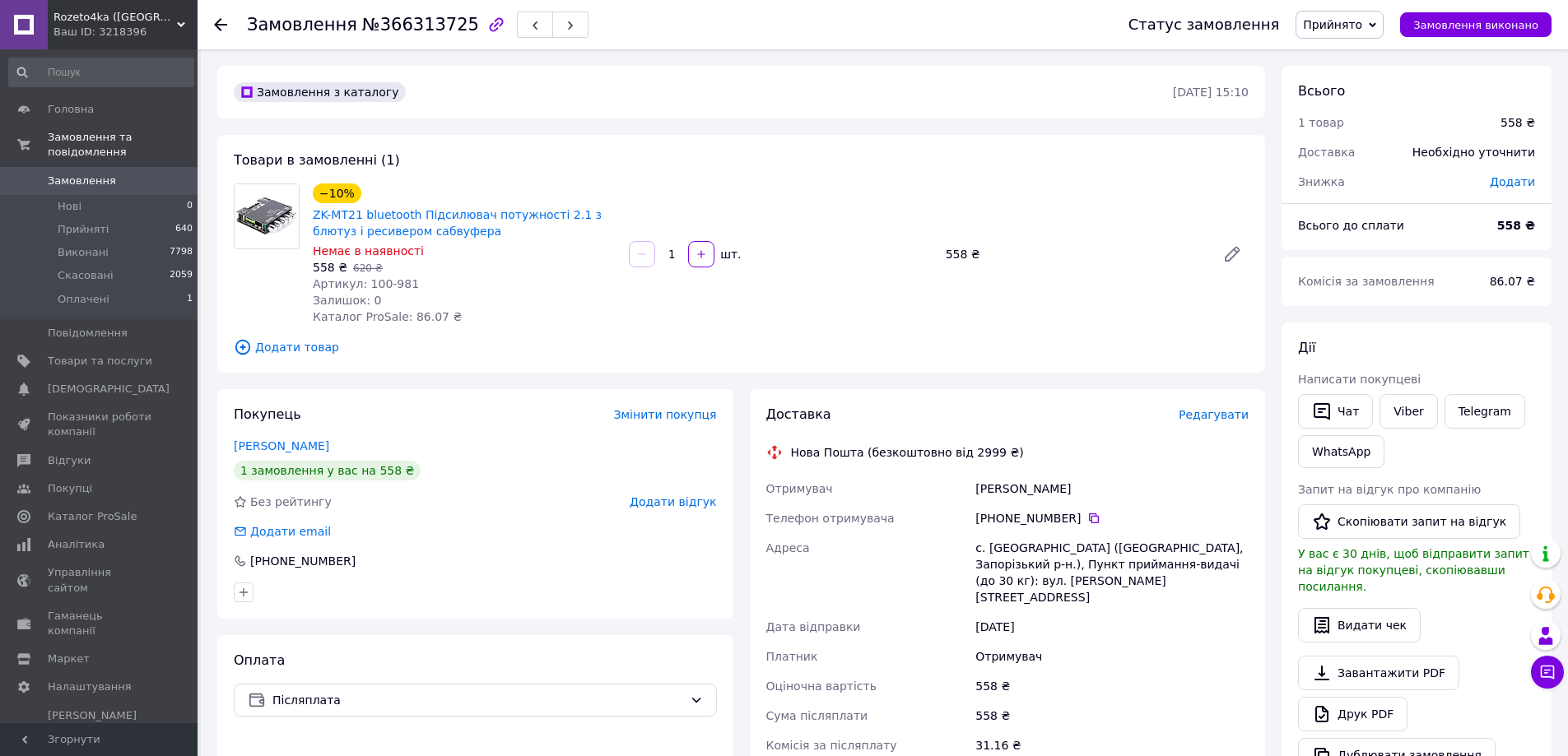
click at [1218, 421] on span "Редагувати" at bounding box center [1214, 415] width 70 height 13
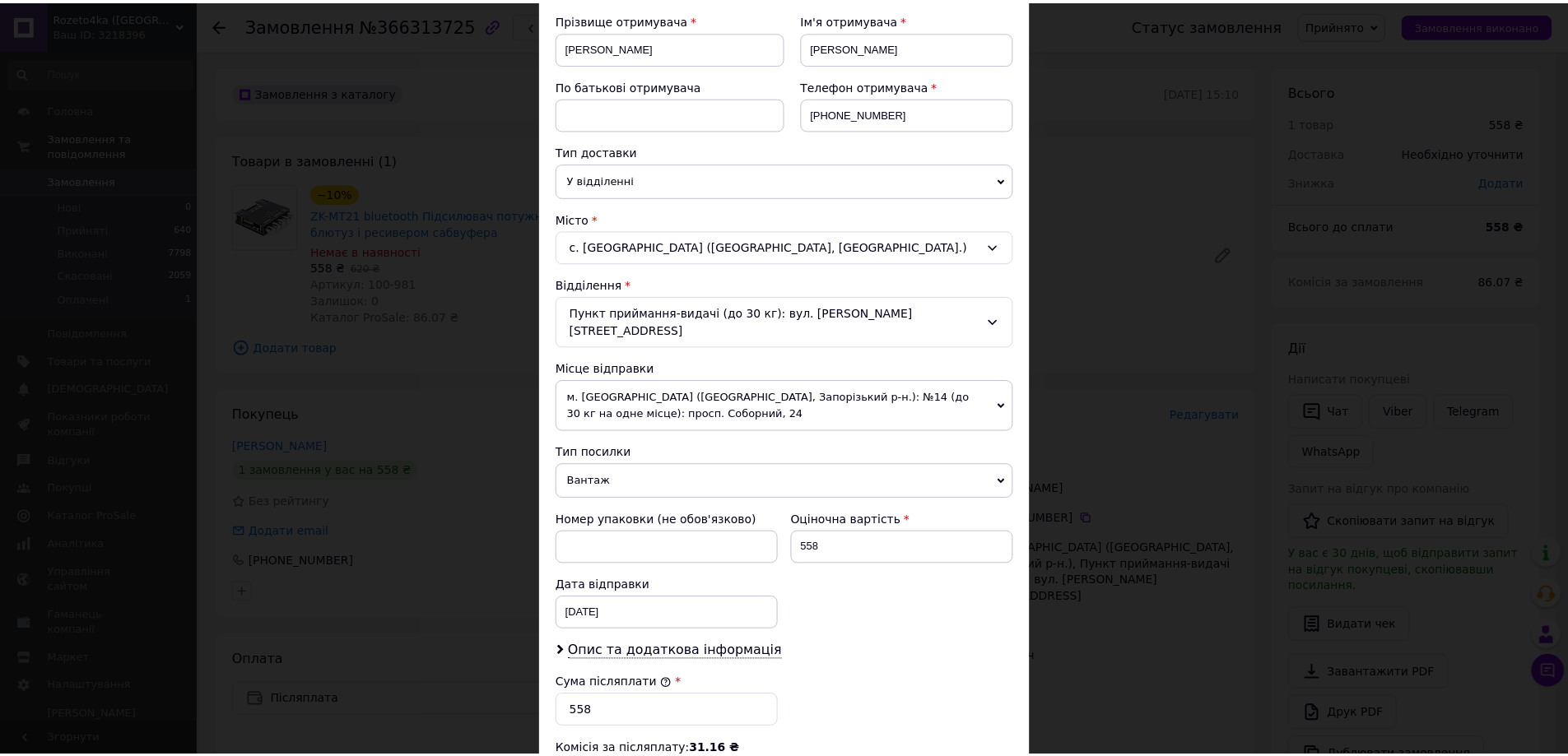
scroll to position [493, 0]
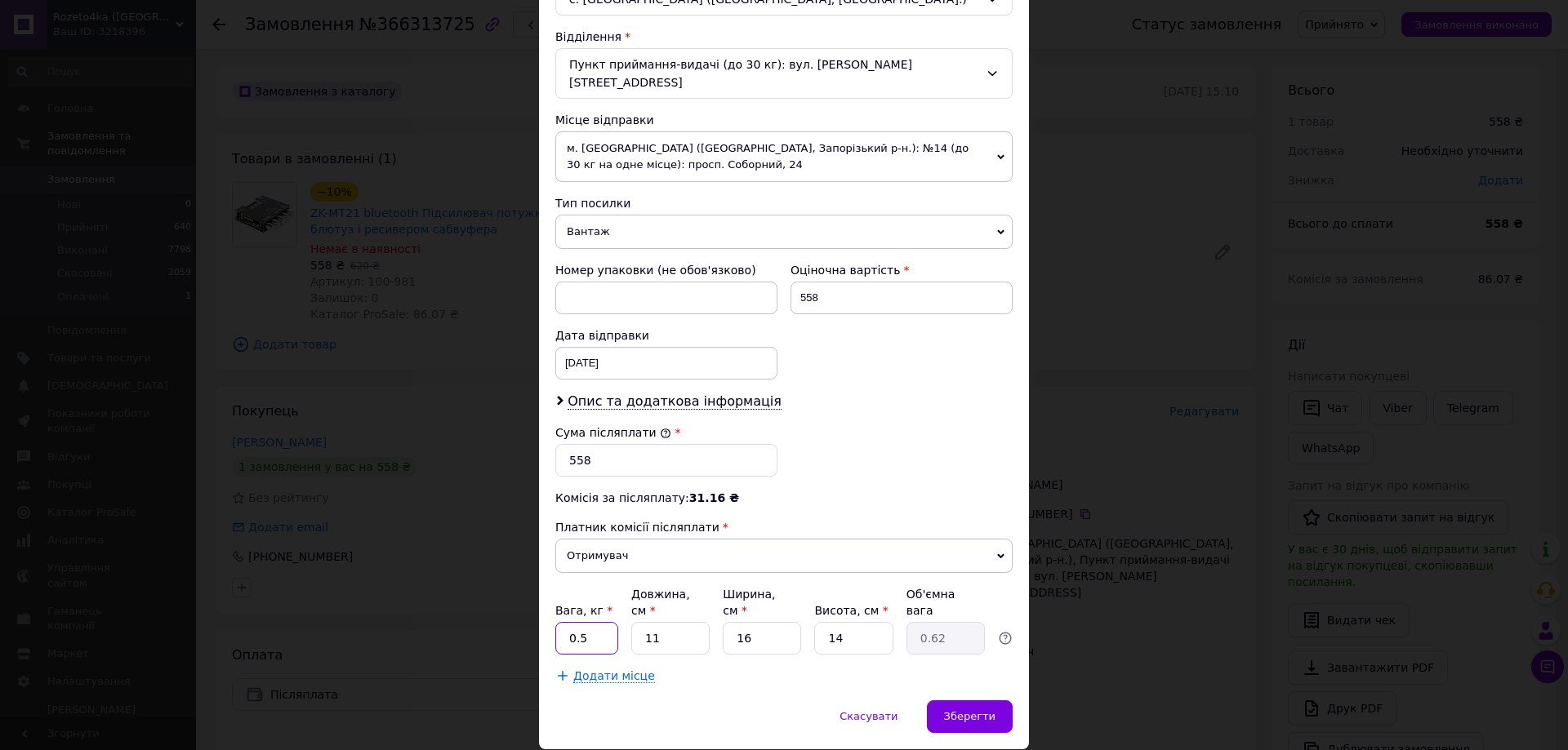
click at [610, 622] on input "0.5" at bounding box center [586, 638] width 63 height 33
type input "0.2"
drag, startPoint x: 655, startPoint y: 619, endPoint x: 626, endPoint y: 625, distance: 29.6
click at [626, 625] on div "Платник Отримувач Відправник Прізвище отримувача [PERSON_NAME] Ім'я отримувача …" at bounding box center [784, 191] width 458 height 985
type input "1"
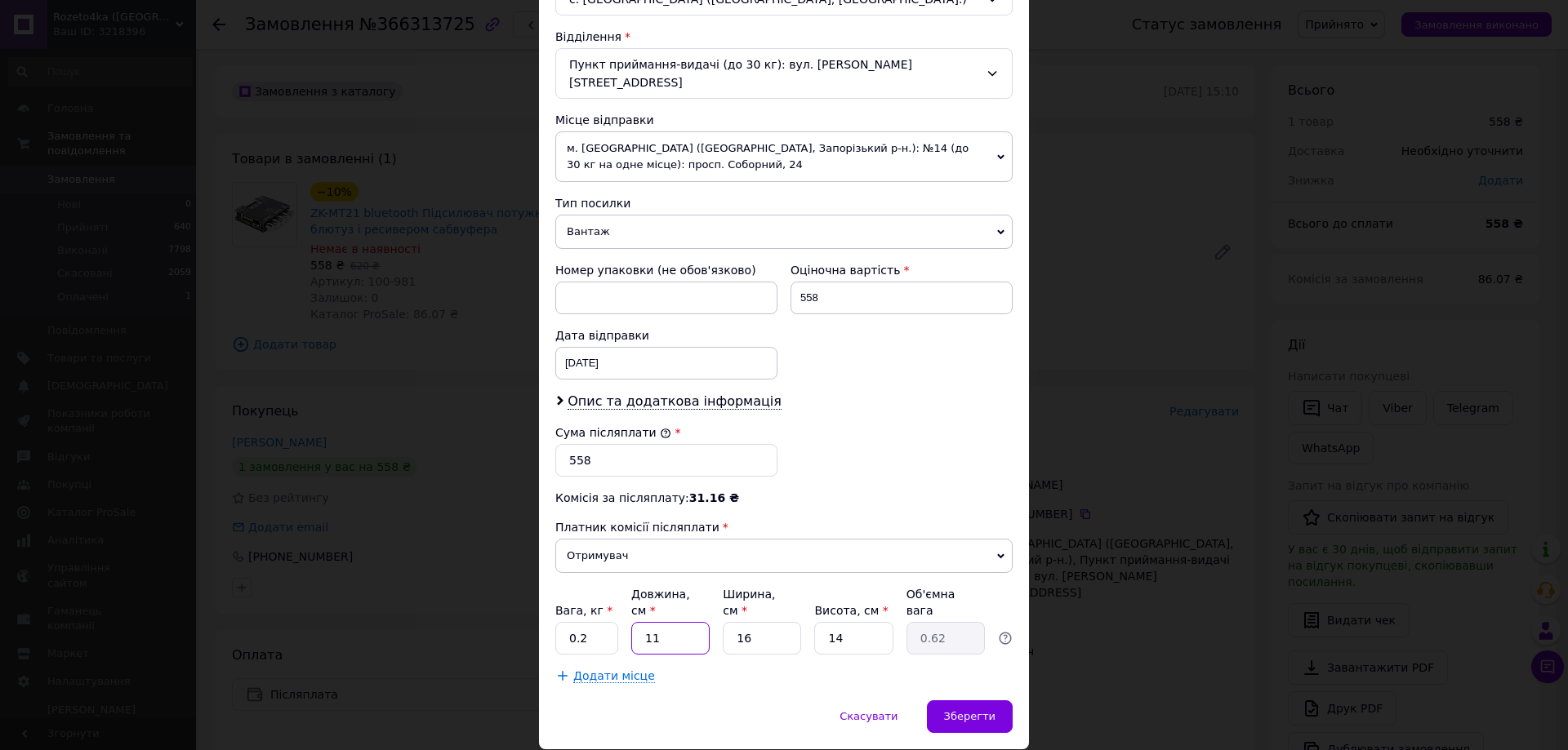
type input "0.1"
type input "10"
type input "0.56"
type input "10"
drag, startPoint x: 764, startPoint y: 614, endPoint x: 674, endPoint y: 639, distance: 93.4
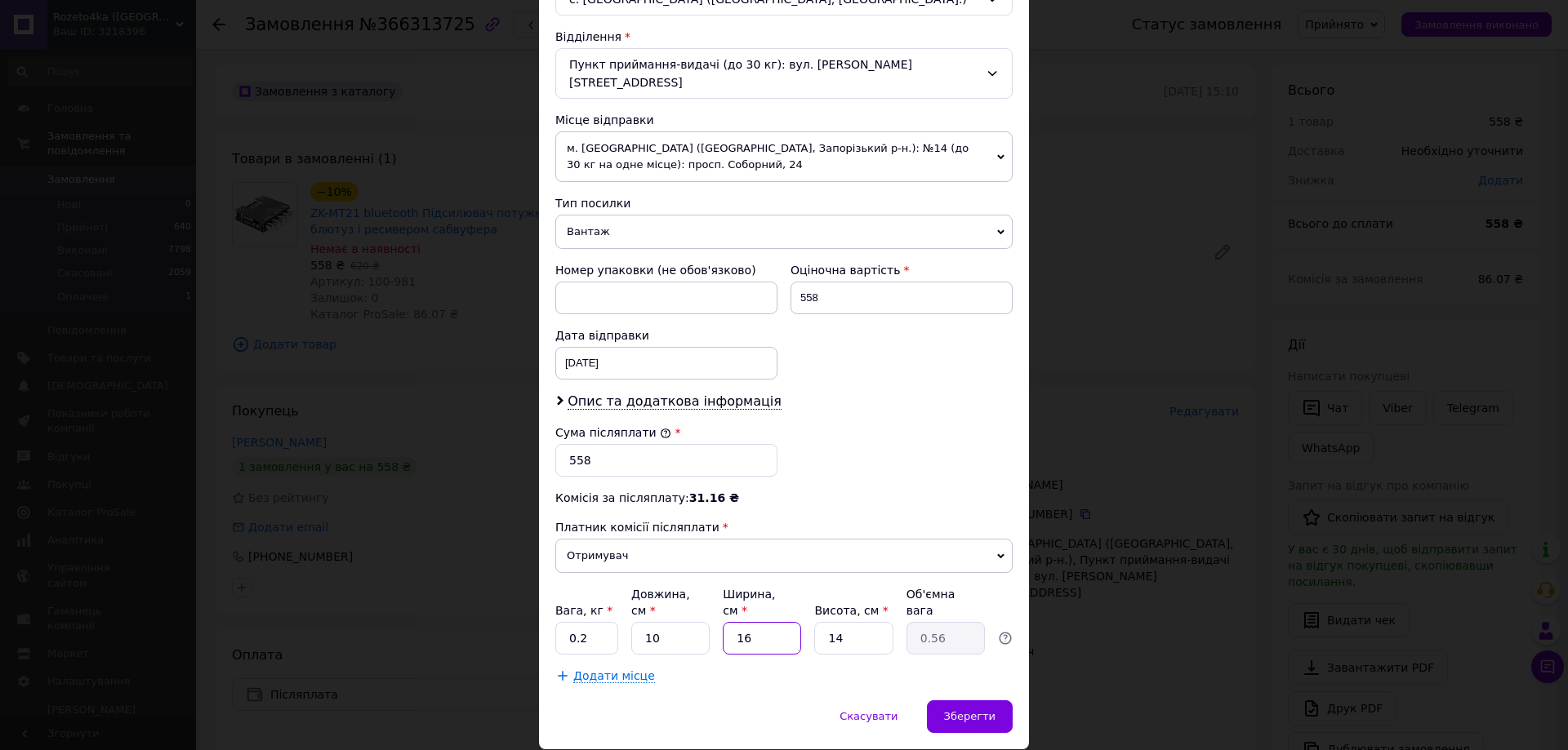
click at [674, 639] on div "Платник Отримувач Відправник Прізвище отримувача [PERSON_NAME] Ім'я отримувача …" at bounding box center [784, 191] width 458 height 985
type input "1"
type input "0.1"
type input "10"
type input "0.35"
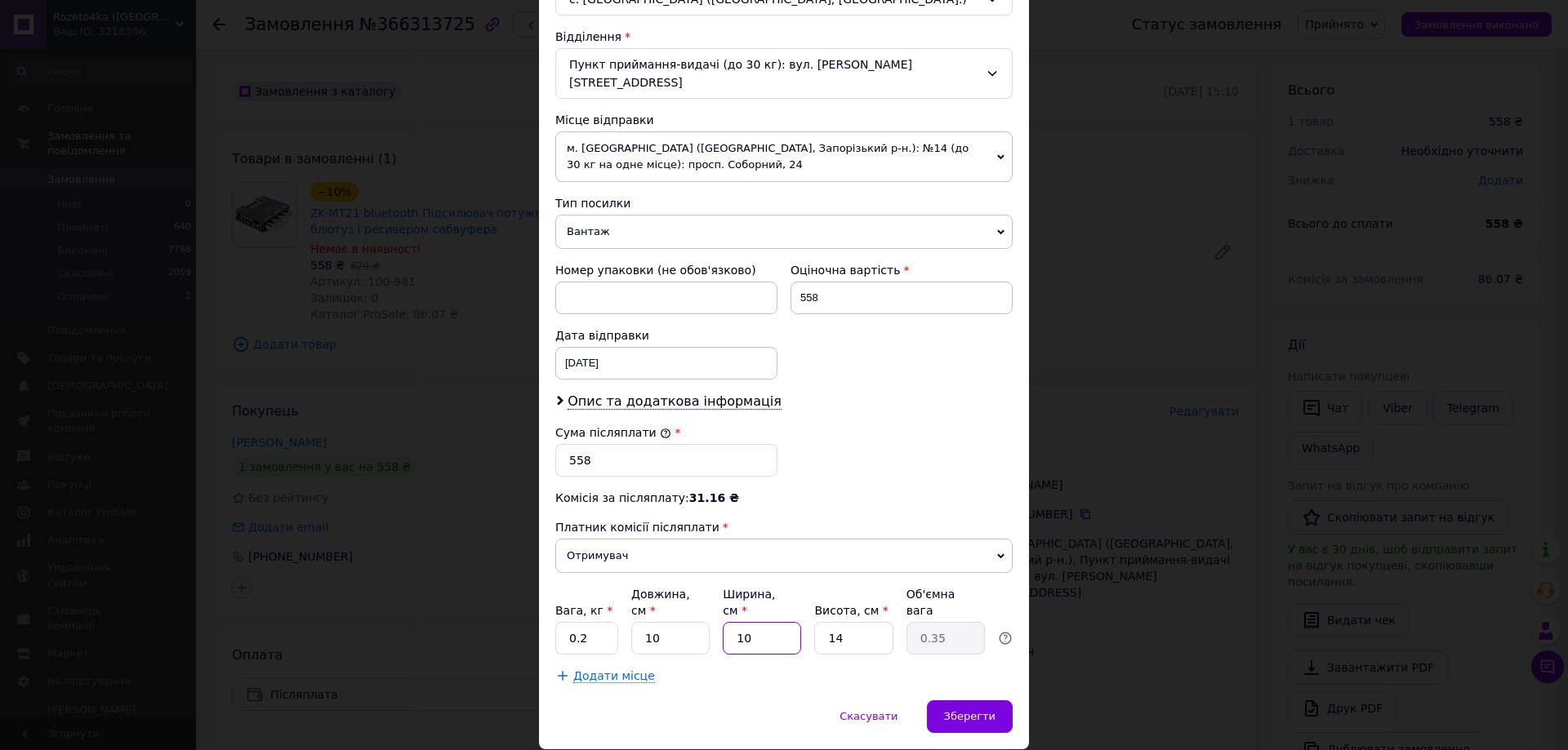
type input "10"
drag, startPoint x: 848, startPoint y: 613, endPoint x: 826, endPoint y: 657, distance: 49.2
click at [772, 637] on div "Платник Отримувач Відправник Прізвище отримувача [PERSON_NAME] Ім'я отримувача …" at bounding box center [784, 191] width 458 height 985
type input "1"
type input "0.1"
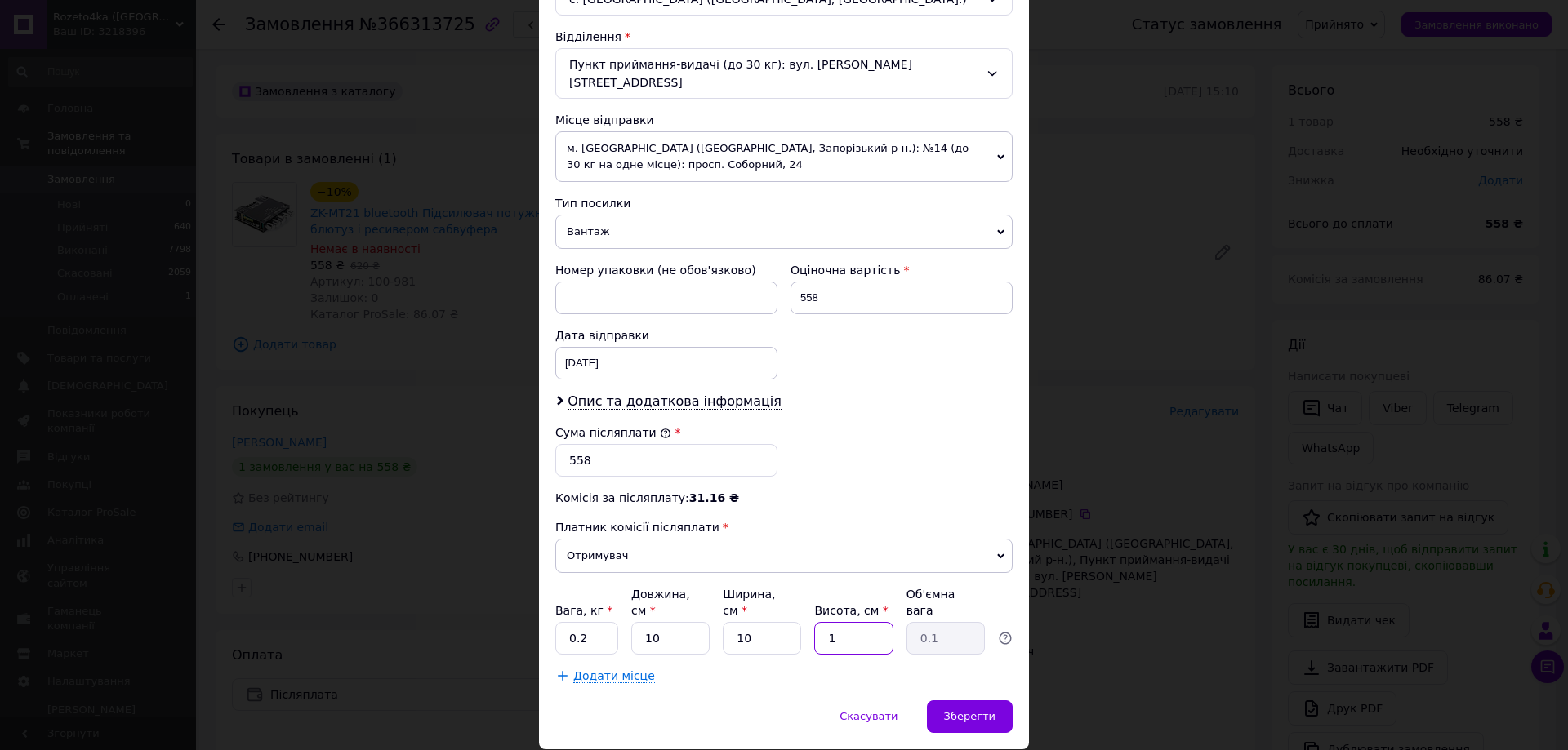
type input "10"
type input "0.25"
type input "10"
click at [953, 710] on span "Зберегти" at bounding box center [969, 716] width 51 height 12
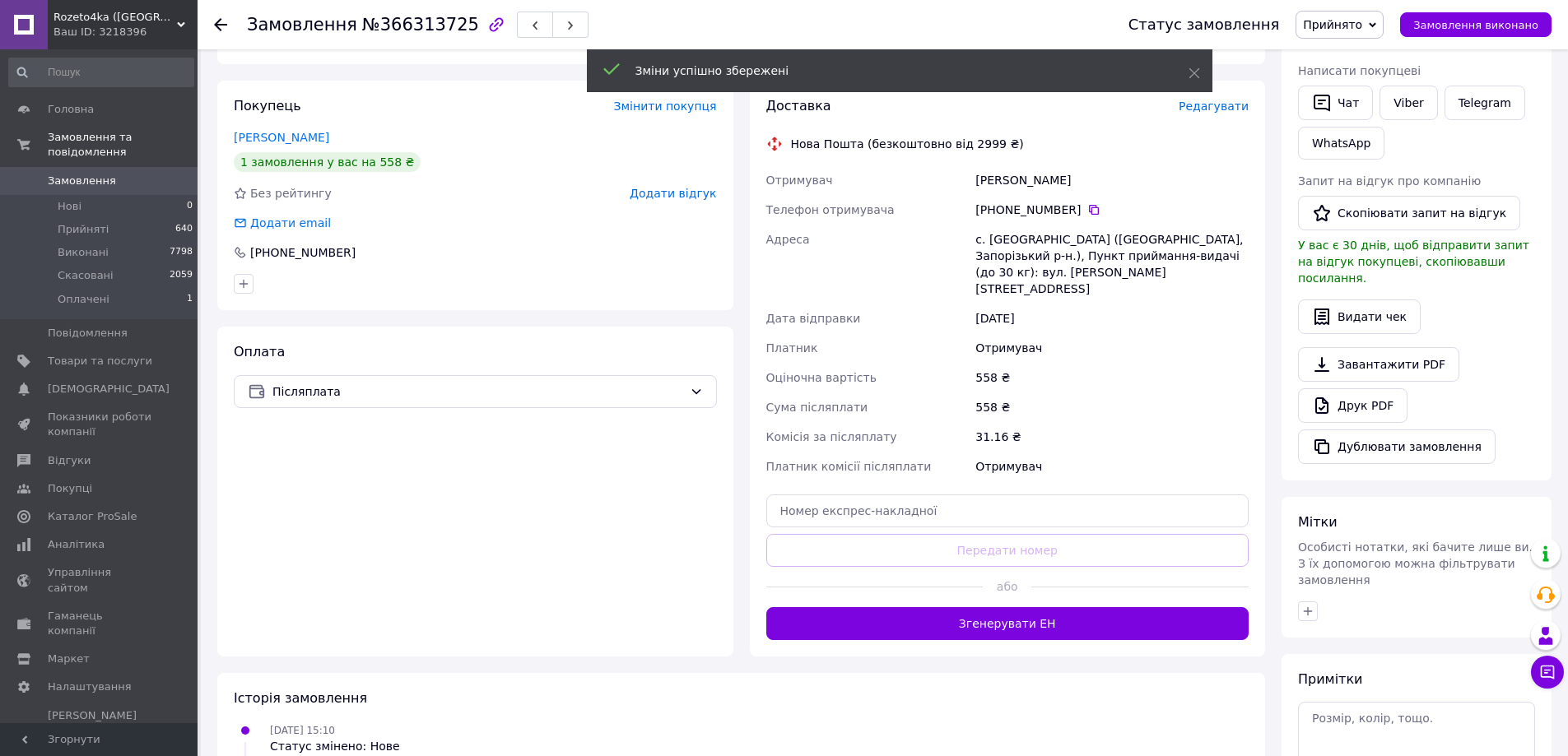
scroll to position [329, 0]
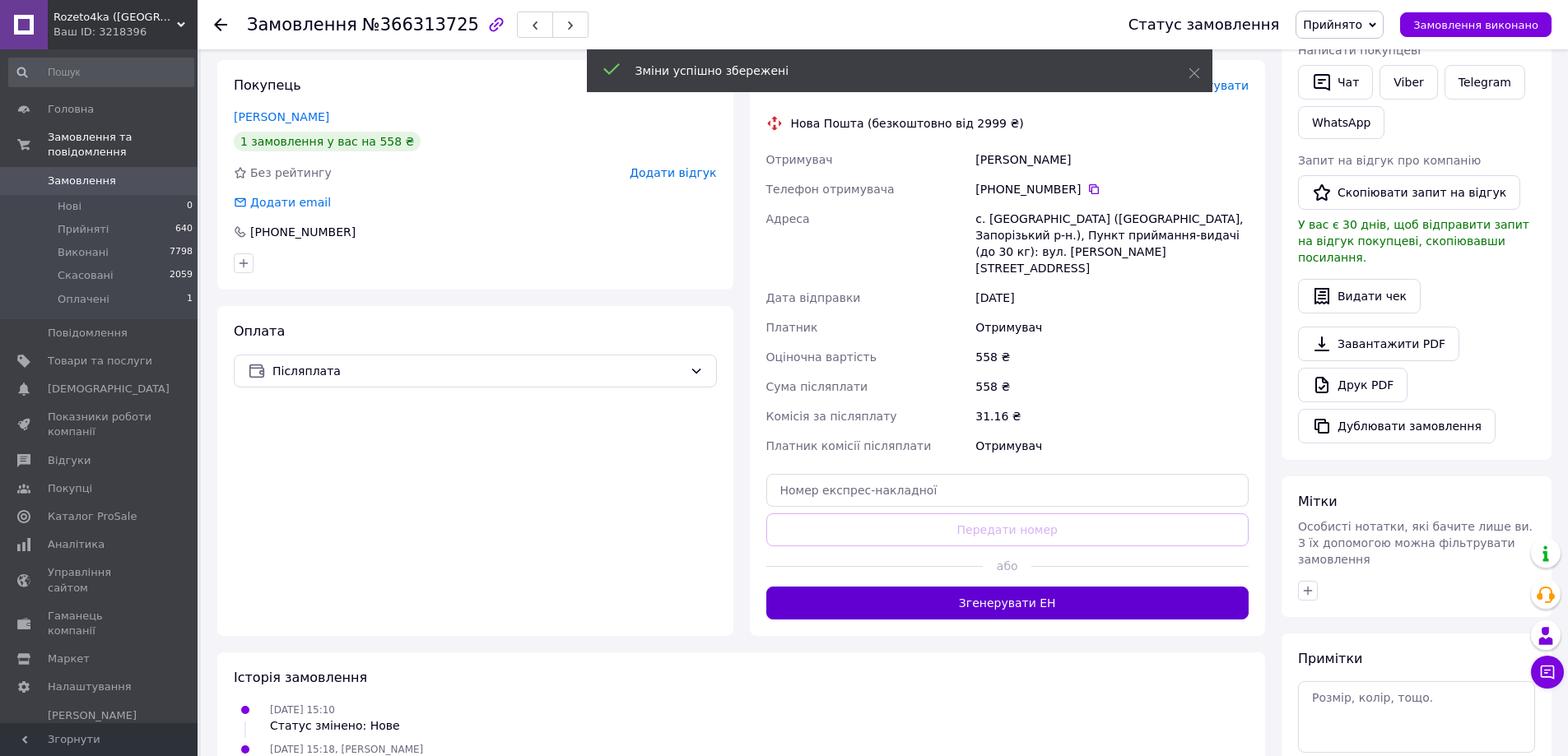
click at [1073, 586] on button "Згенерувати ЕН" at bounding box center [1007, 602] width 483 height 33
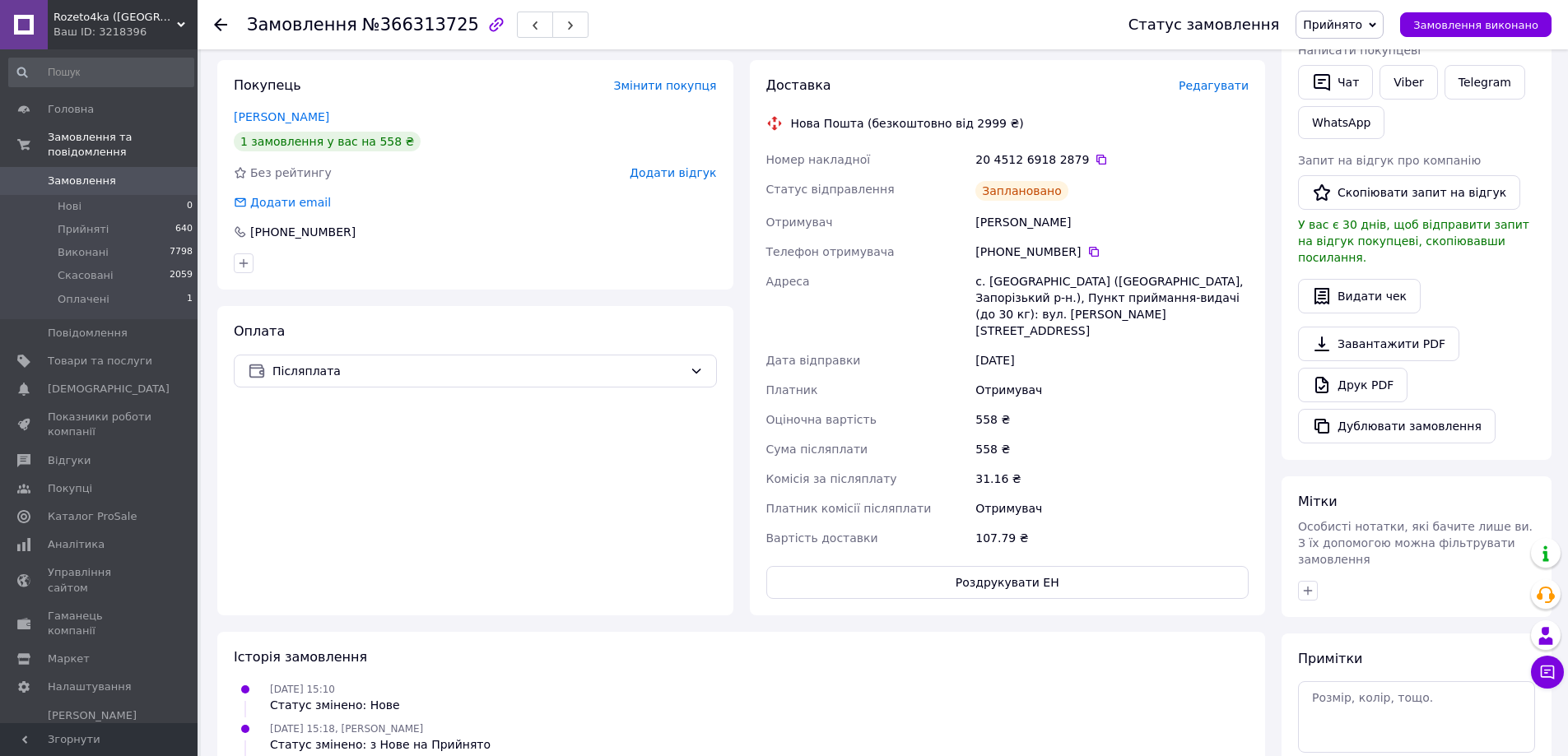
click at [71, 173] on span "Замовлення" at bounding box center [81, 181] width 68 height 15
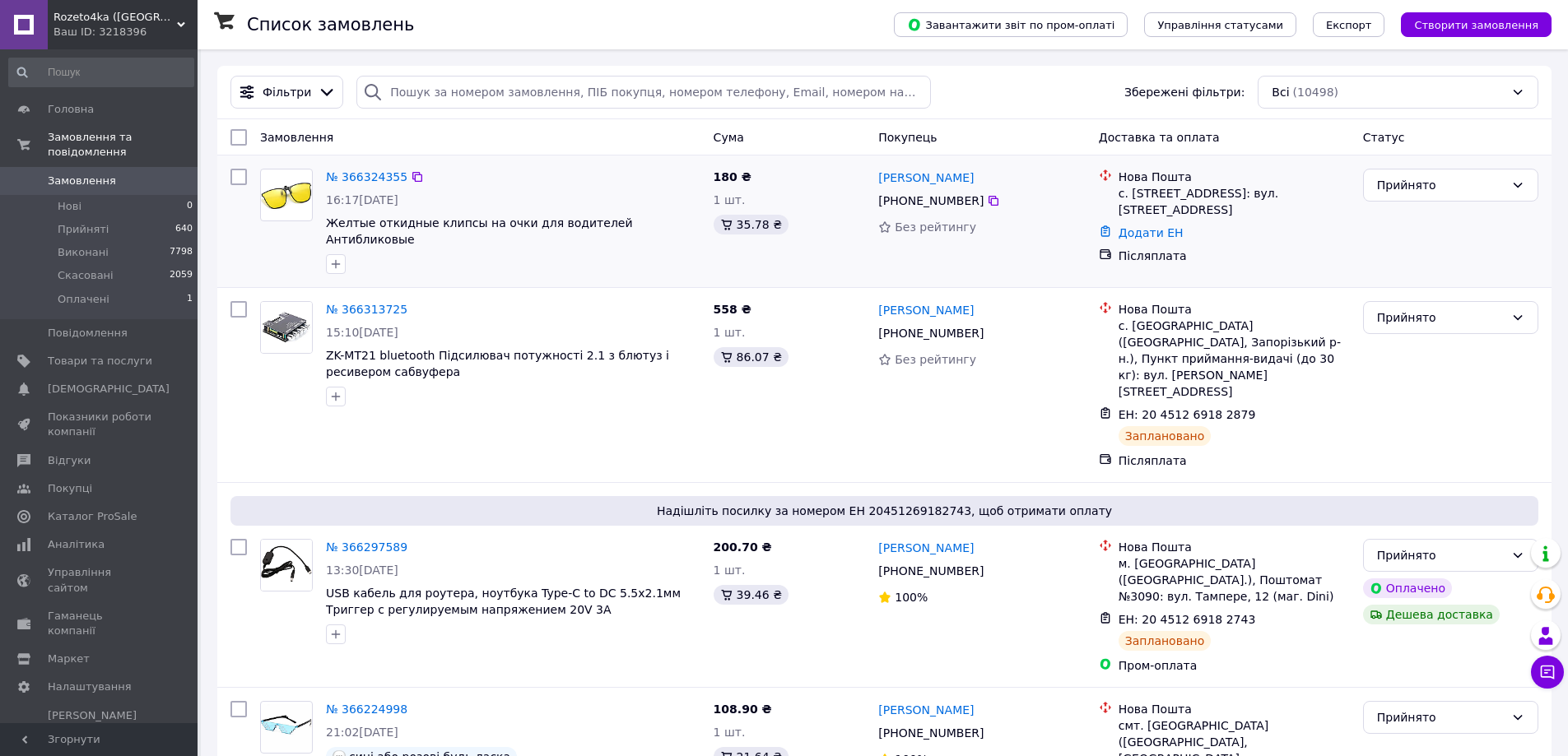
click at [367, 189] on div "№ 366324355 16:17[DATE] Желтые откидные клипсы на очки для водителей Антибликов…" at bounding box center [513, 221] width 388 height 119
click at [376, 182] on link "№ 366324355" at bounding box center [367, 177] width 81 height 13
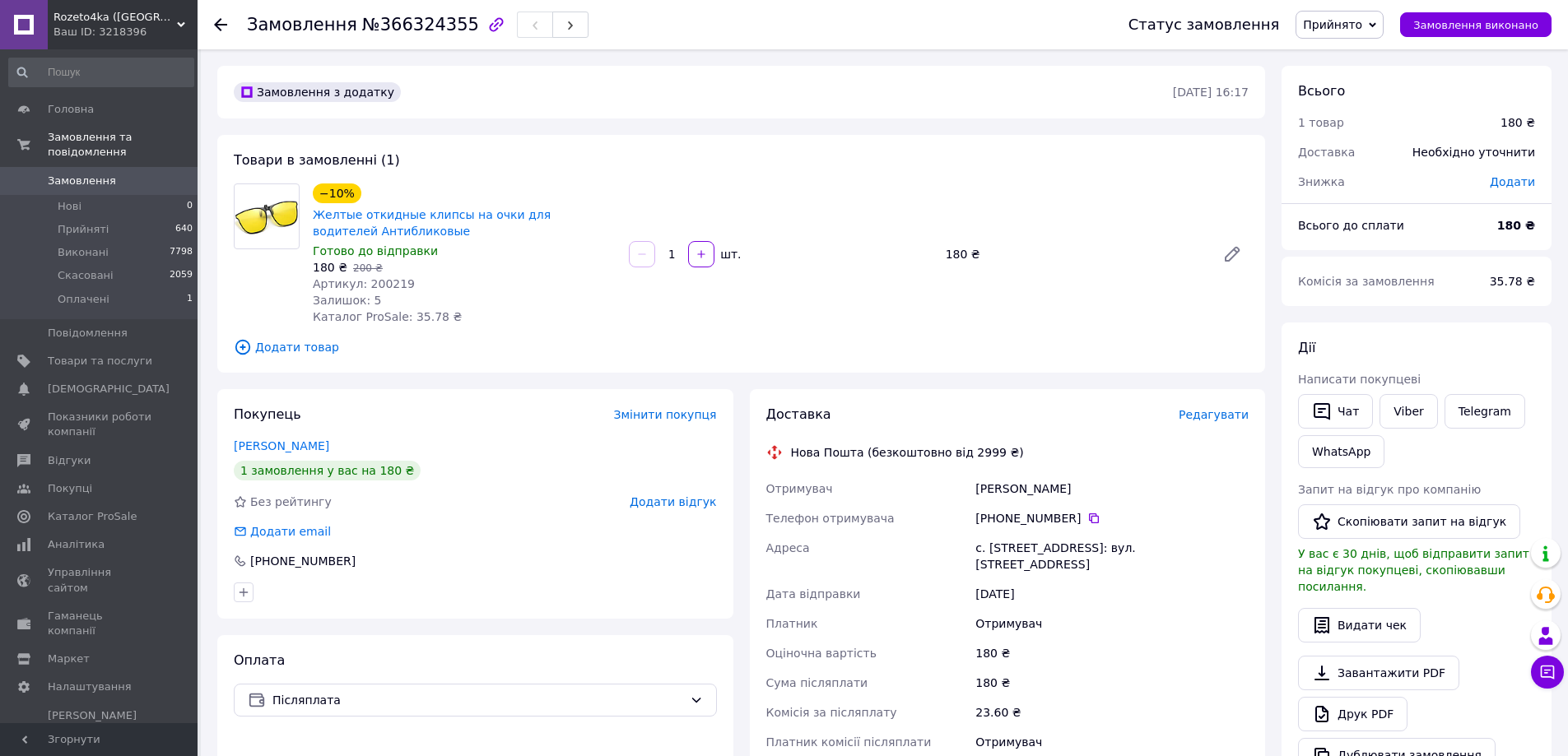
click at [1220, 415] on span "Редагувати" at bounding box center [1214, 415] width 70 height 13
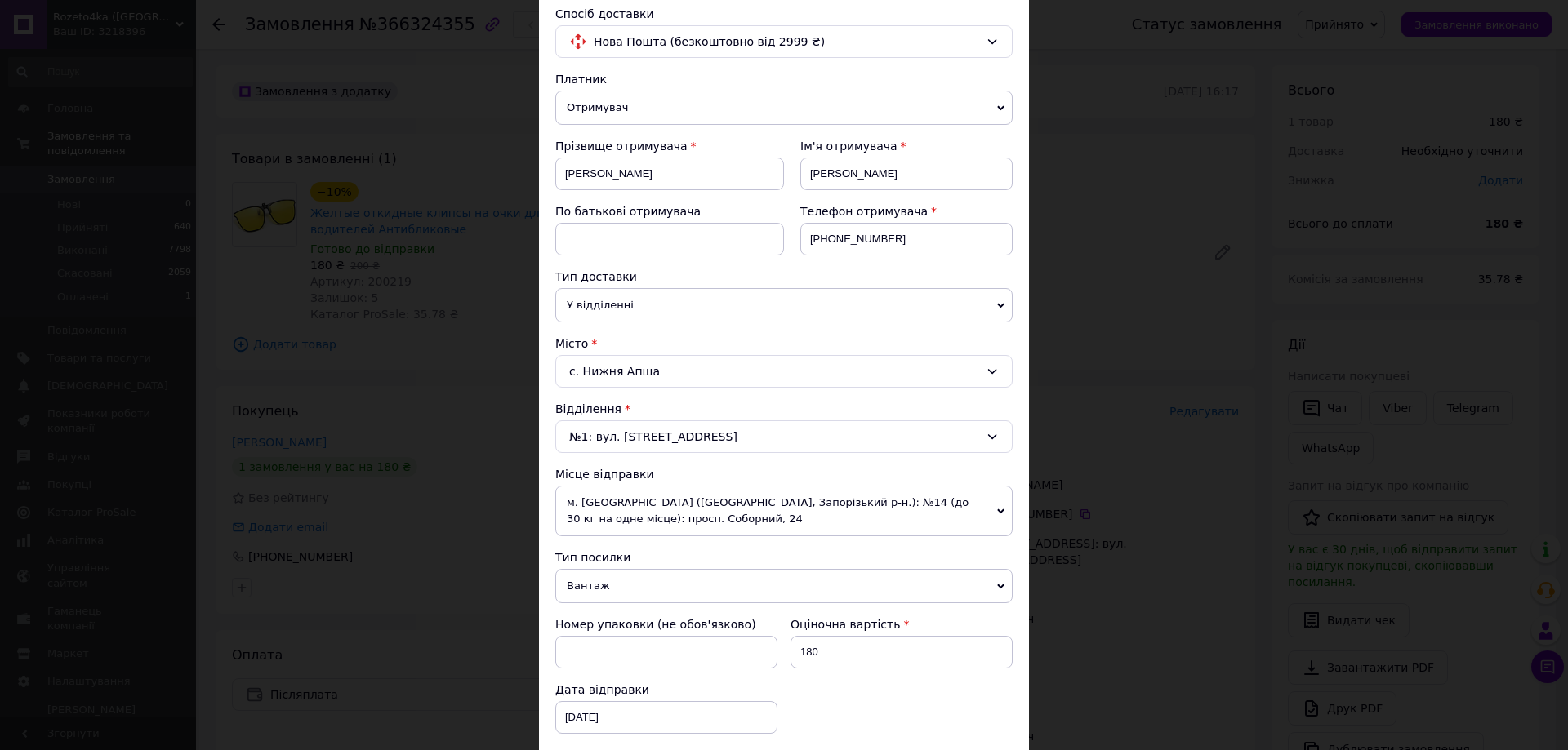
scroll to position [408, 0]
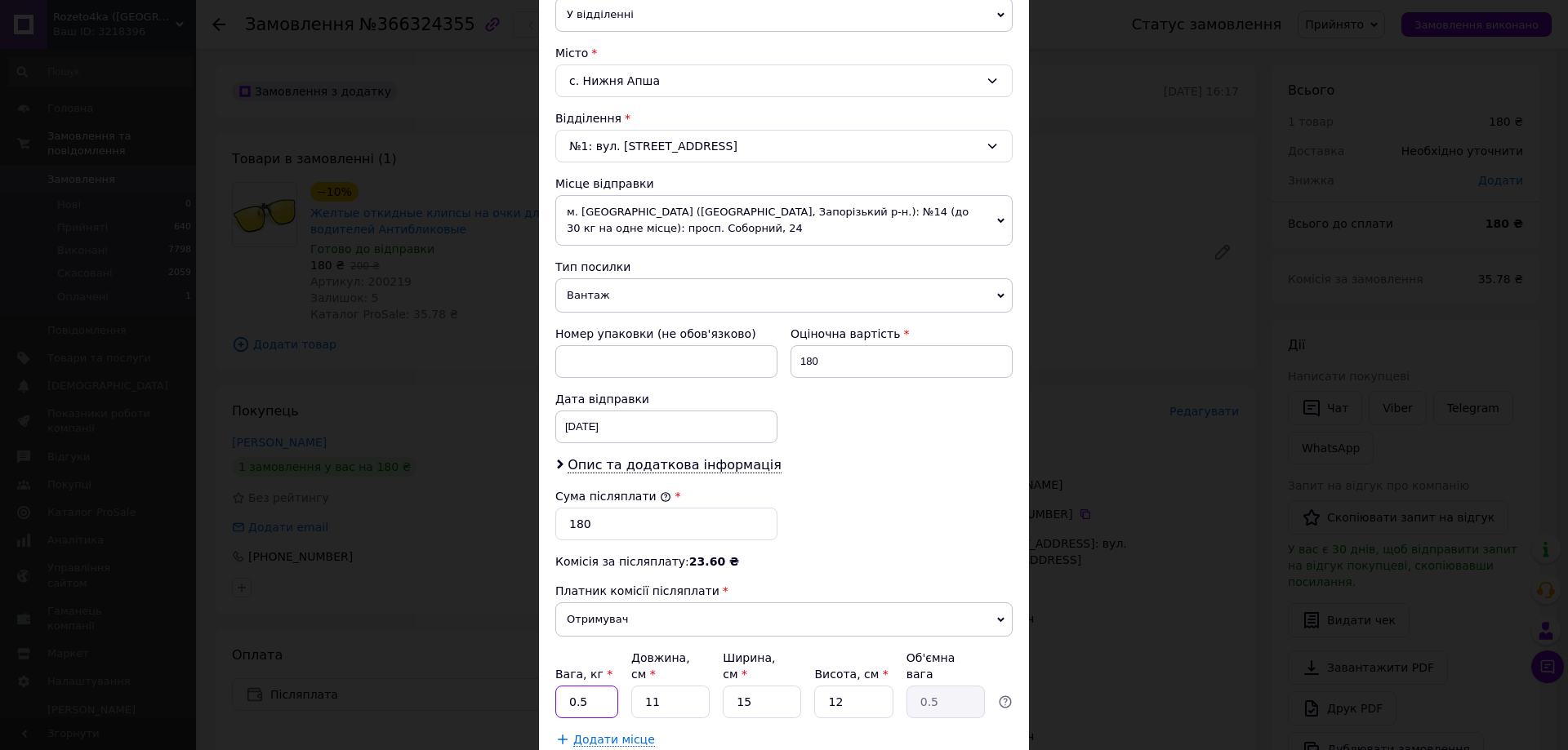
click at [599, 685] on input "0.5" at bounding box center [586, 701] width 63 height 33
type input "0.2"
drag, startPoint x: 667, startPoint y: 686, endPoint x: 636, endPoint y: 696, distance: 32.6
click at [636, 696] on input "11" at bounding box center [670, 701] width 78 height 33
type input "1"
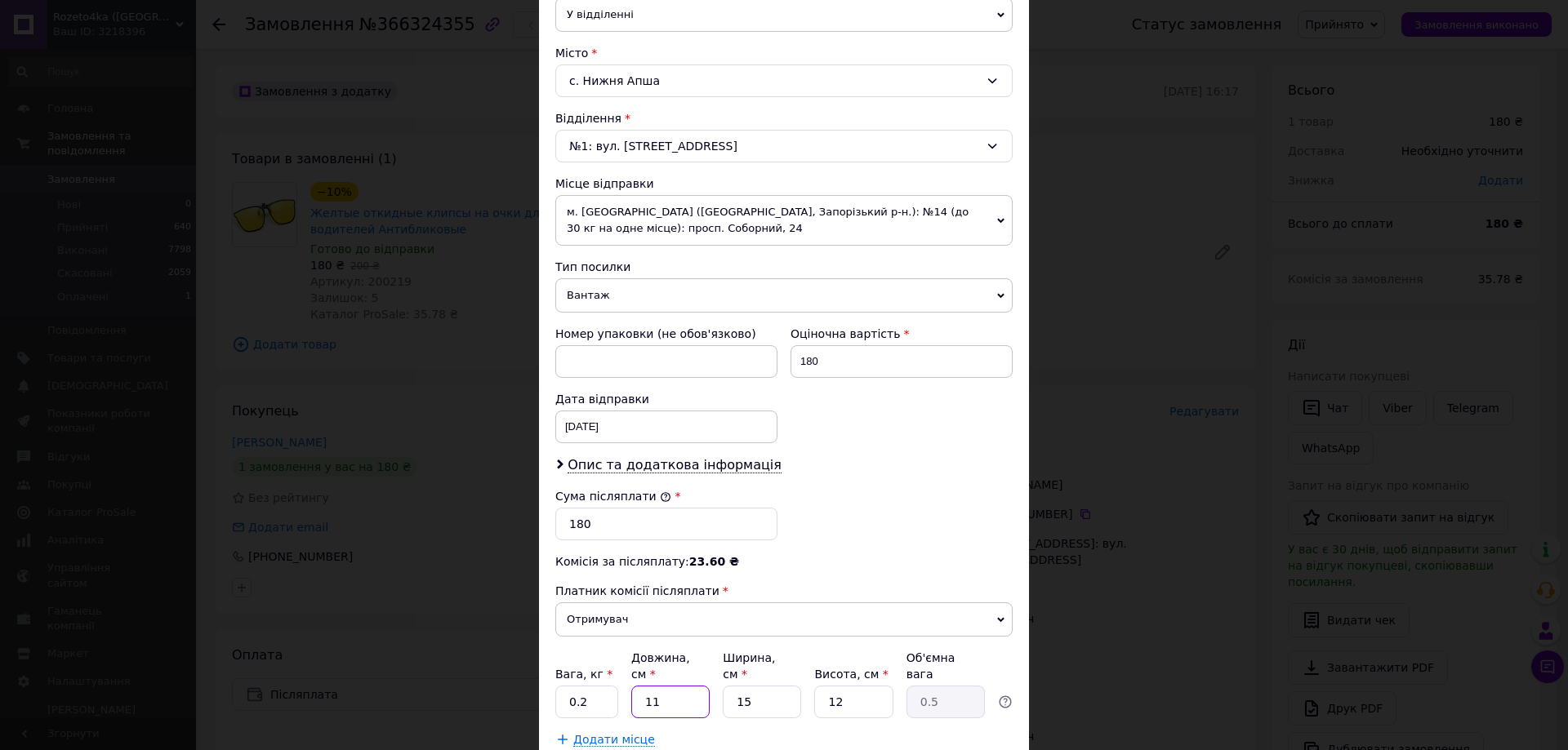
type input "0.1"
type input "10"
type input "0.45"
type input "10"
drag, startPoint x: 736, startPoint y: 696, endPoint x: 715, endPoint y: 700, distance: 21.4
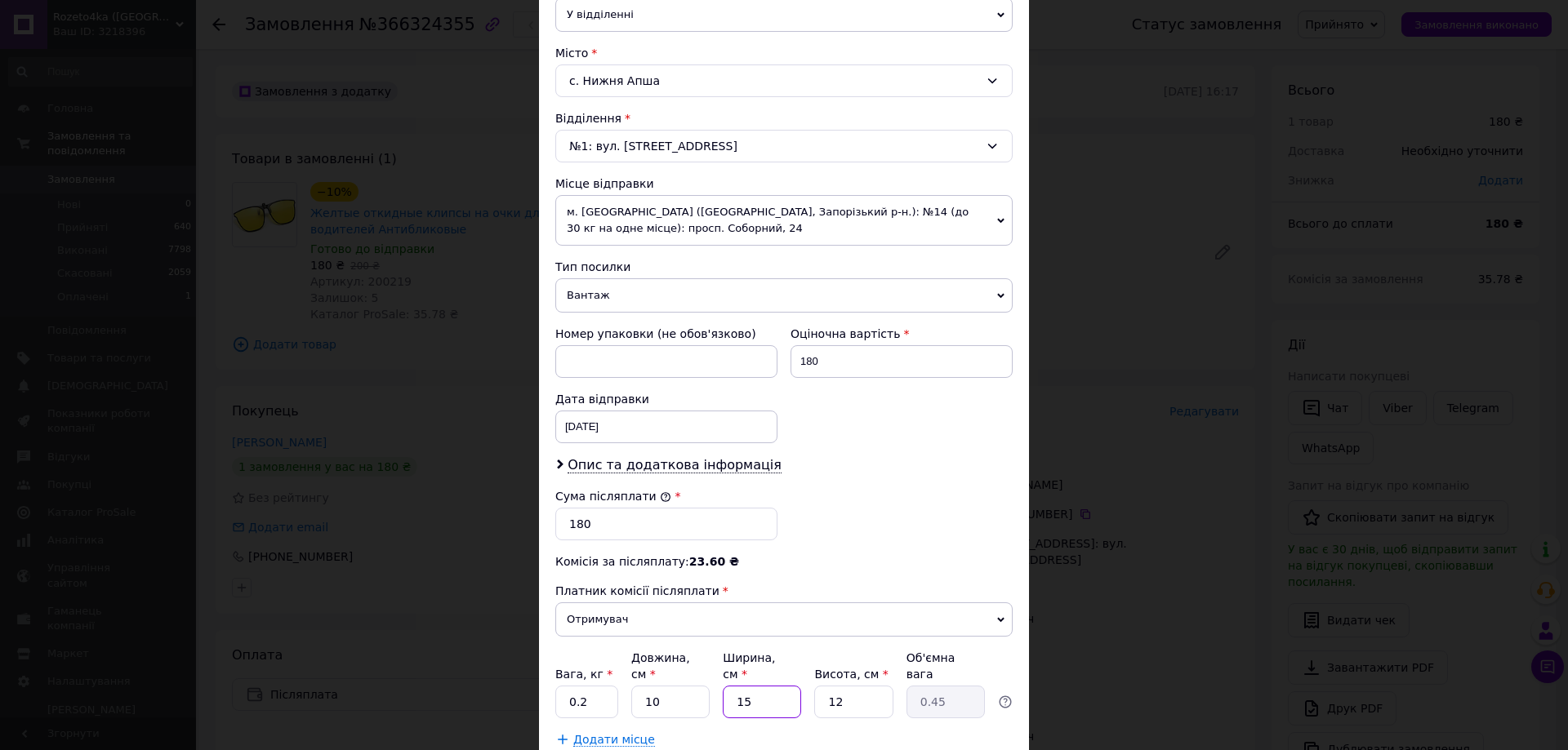
click at [715, 700] on div "Вага, кг * 0.2 Довжина, см * 10 Ширина, см * 15 Висота, см * 12 Об'ємна вага 0.…" at bounding box center [784, 684] width 458 height 68
type input "1"
type input "0.1"
type input "10"
type input "0.3"
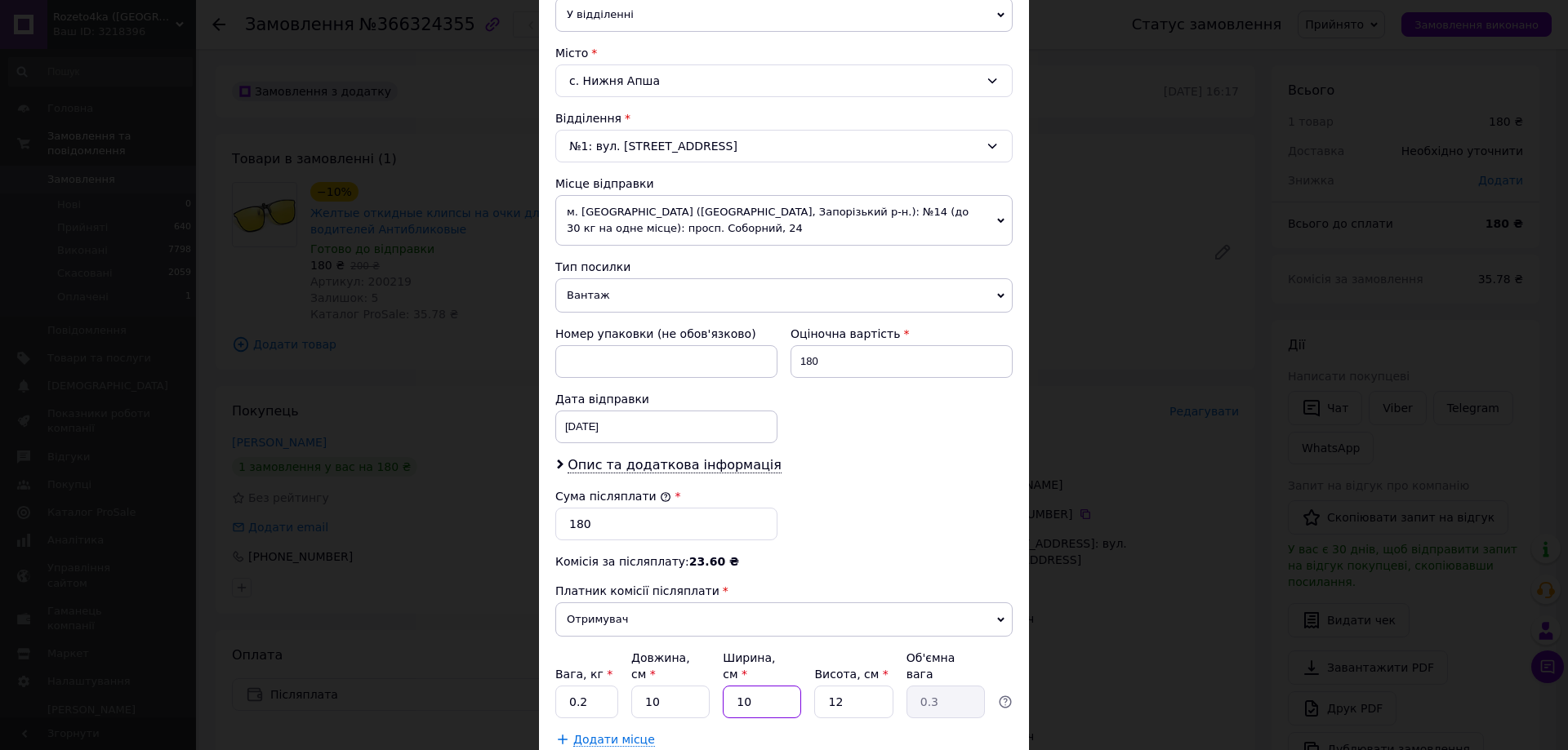
type input "10"
drag, startPoint x: 864, startPoint y: 686, endPoint x: 755, endPoint y: 710, distance: 111.6
click at [755, 710] on div "Платник Отримувач Відправник Прізвище отримувача [PERSON_NAME] Ім'я отримувача …" at bounding box center [784, 263] width 458 height 967
type input "1"
type input "0.1"
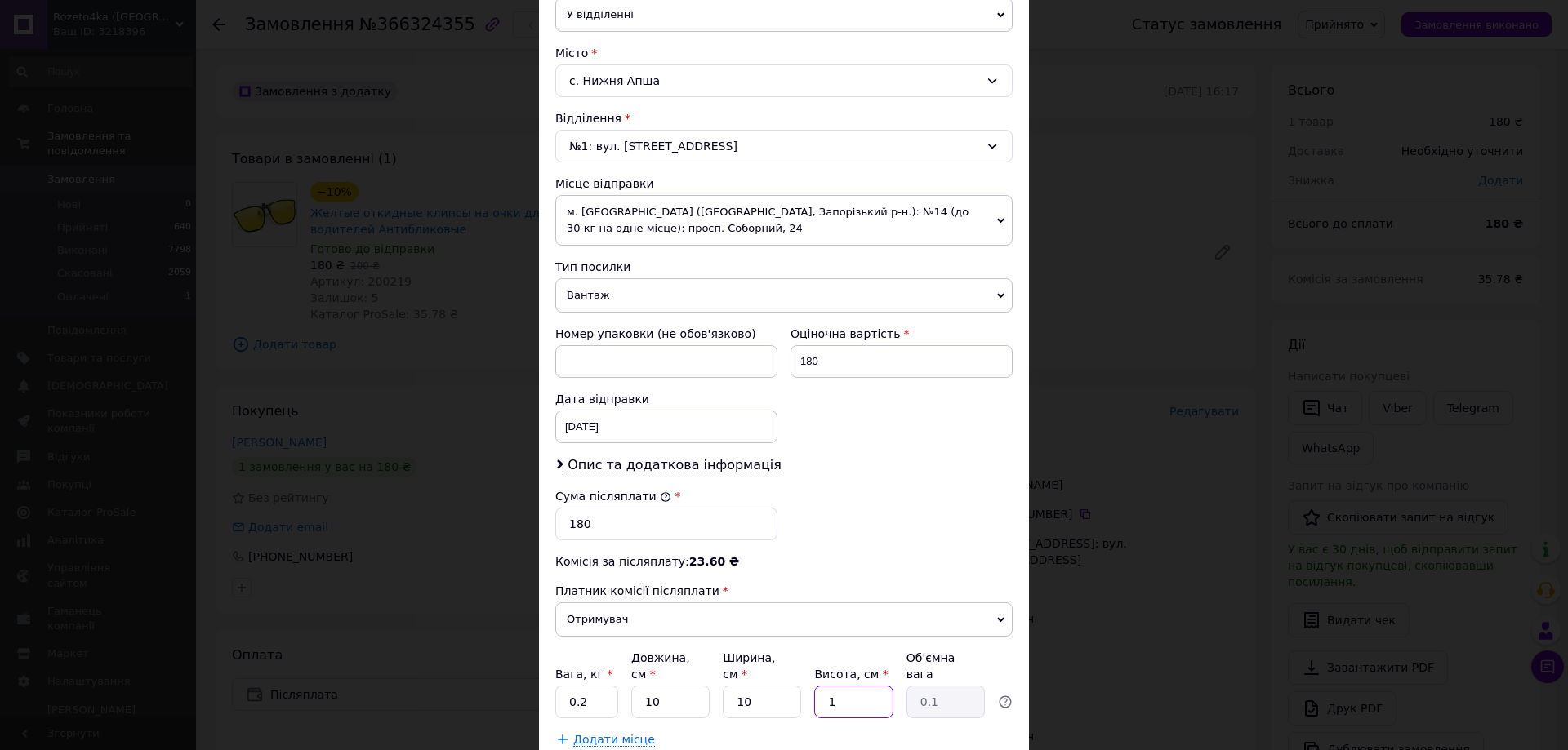
type input "10"
type input "0.25"
type input "10"
click at [856, 731] on div "Додати місце" at bounding box center [784, 739] width 458 height 16
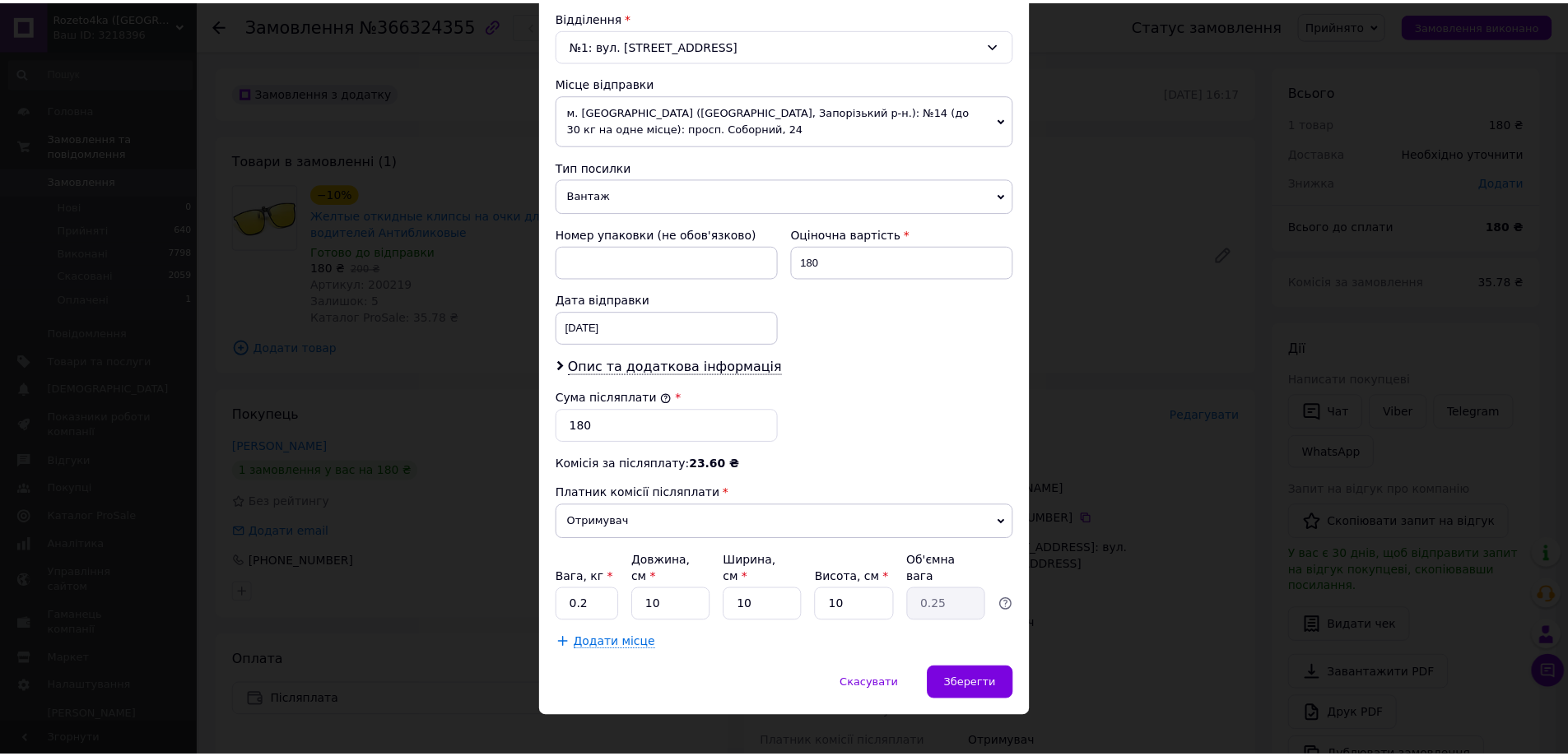
scroll to position [516, 0]
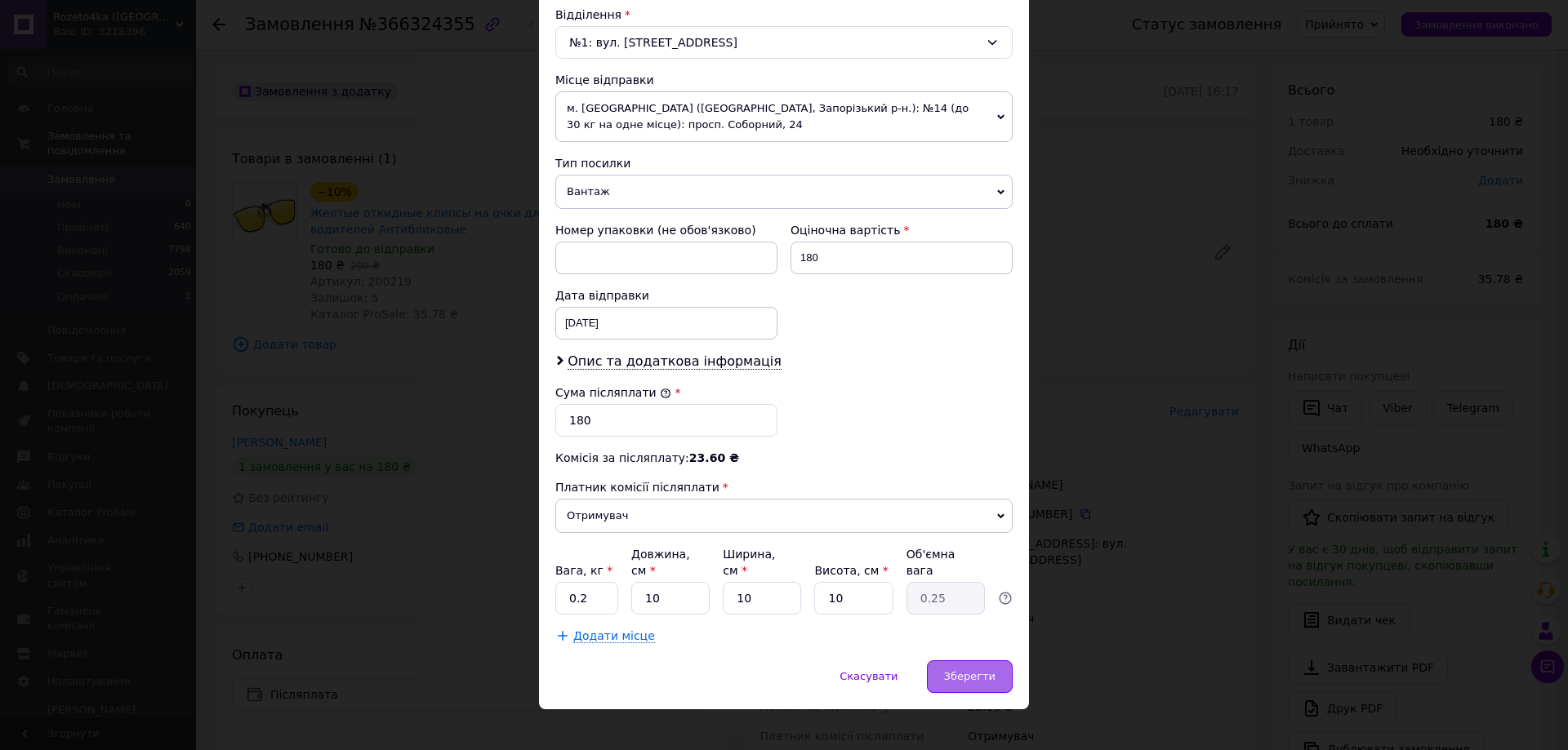
click at [960, 670] on span "Зберегти" at bounding box center [969, 676] width 51 height 12
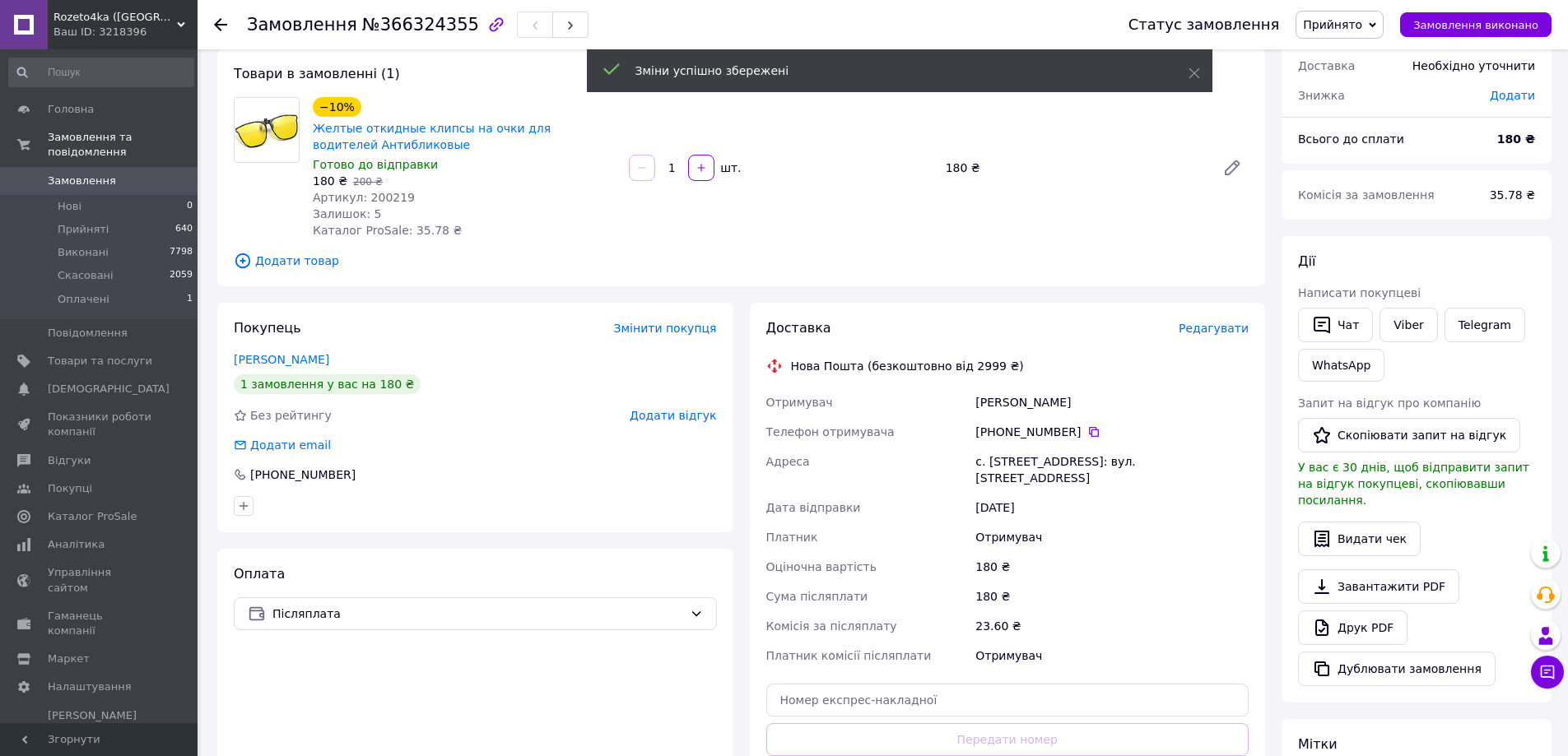
scroll to position [329, 0]
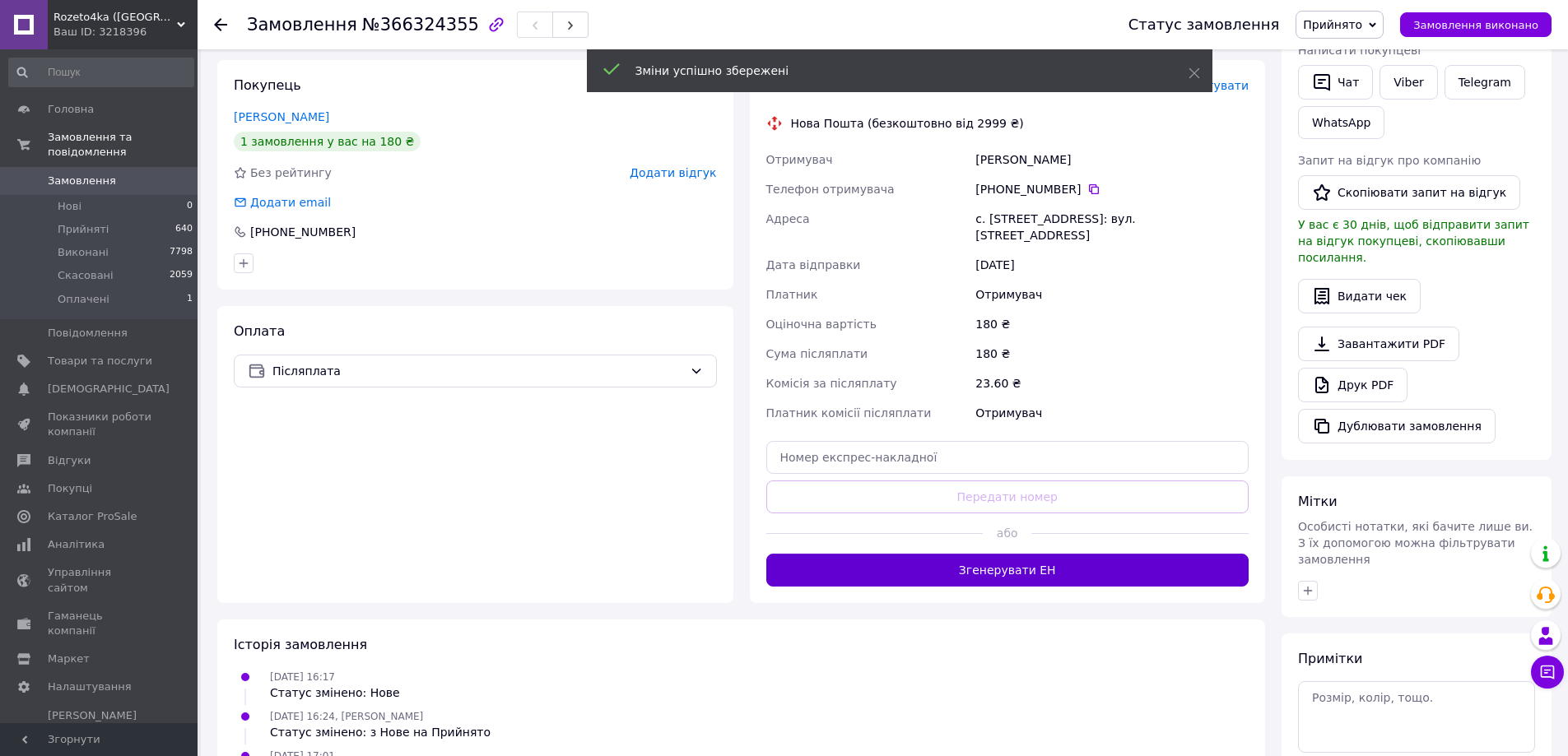
click at [1018, 554] on button "Згенерувати ЕН" at bounding box center [1007, 570] width 483 height 33
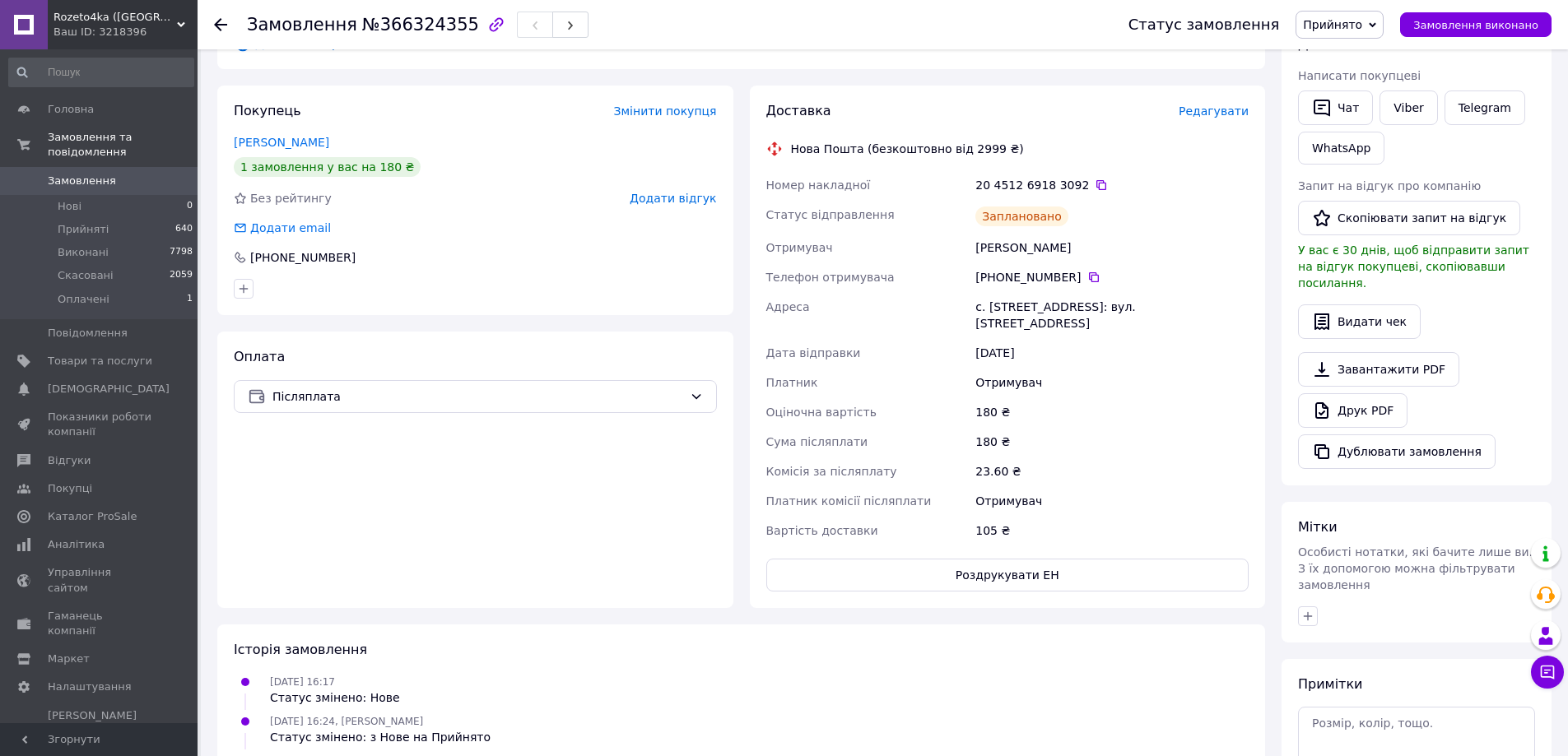
scroll to position [0, 0]
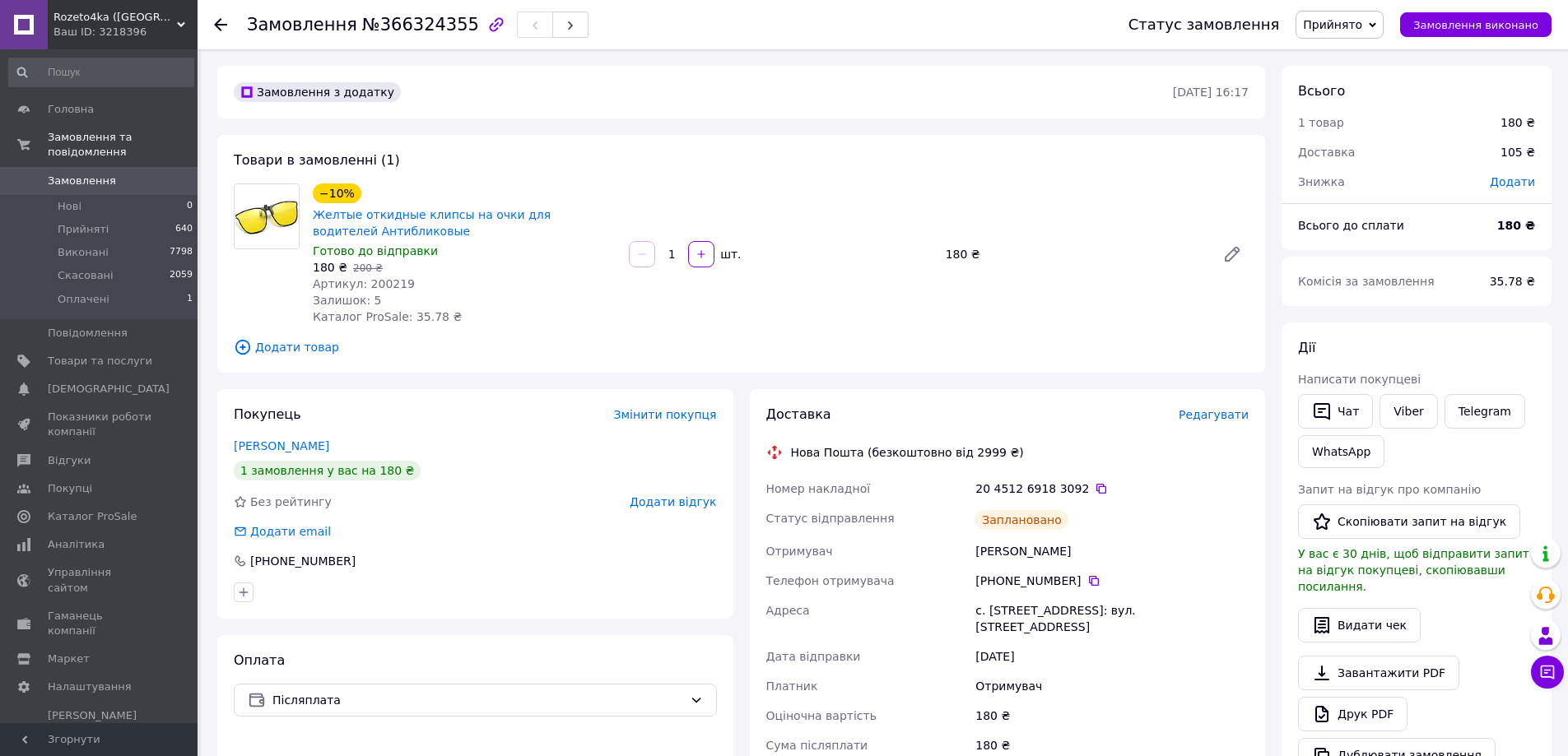
click at [77, 173] on span "Замовлення" at bounding box center [81, 181] width 68 height 15
